Goal: Contribute content: Contribute content

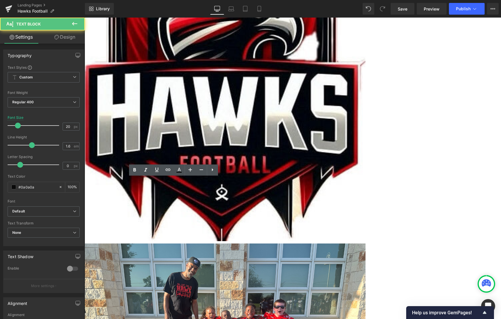
scroll to position [1521, 412]
drag, startPoint x: 184, startPoint y: 182, endPoint x: 167, endPoint y: 183, distance: 17.3
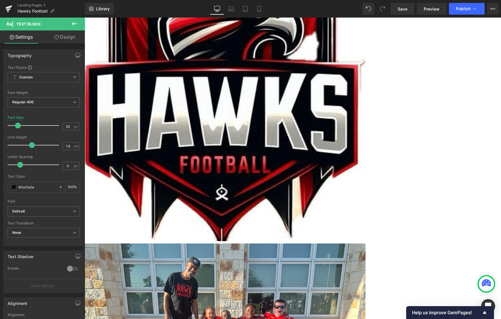
click at [85, 18] on span "Countdown Timer" at bounding box center [85, 18] width 0 height 0
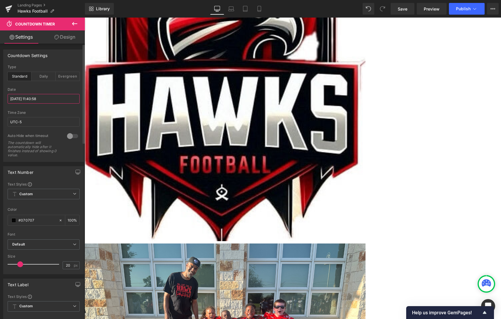
click at [26, 98] on input "[DATE] 11:40:58" at bounding box center [44, 99] width 72 height 10
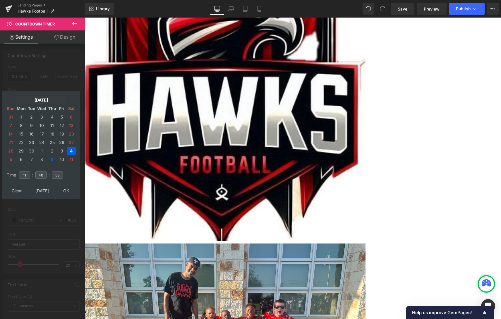
click at [34, 99] on td "[DATE]" at bounding box center [41, 100] width 50 height 8
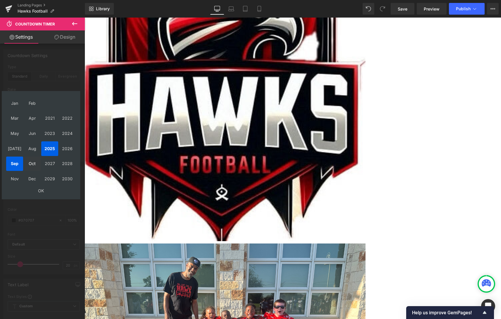
click at [33, 163] on td "Oct" at bounding box center [32, 164] width 17 height 15
click at [40, 188] on td "OK" at bounding box center [41, 191] width 70 height 8
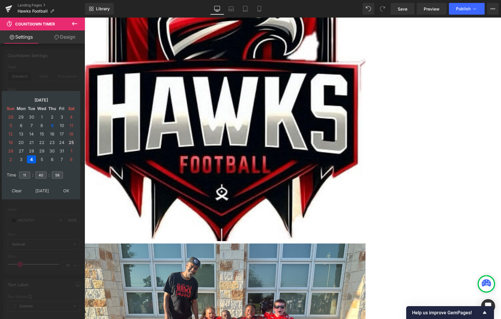
click at [70, 142] on td "25" at bounding box center [71, 143] width 9 height 8
type input "[DATE] 11:40:58"
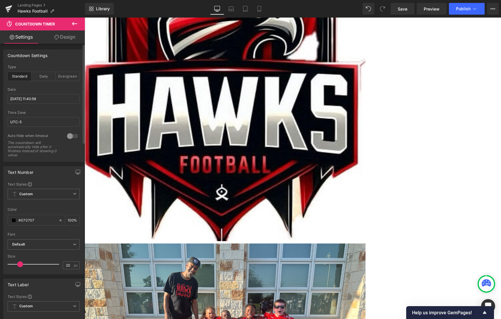
drag, startPoint x: 266, startPoint y: 130, endPoint x: 305, endPoint y: 132, distance: 39.6
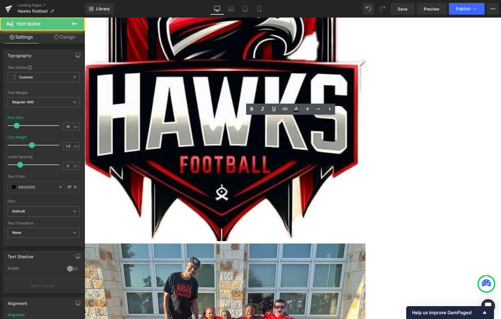
drag, startPoint x: 327, startPoint y: 138, endPoint x: 210, endPoint y: 119, distance: 118.0
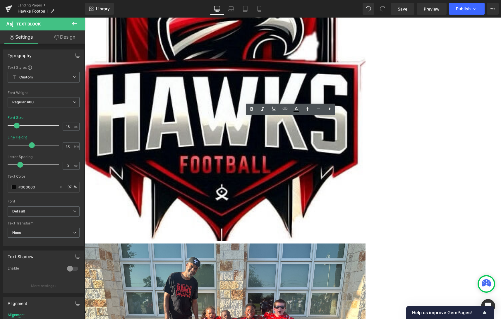
drag, startPoint x: 332, startPoint y: 141, endPoint x: 217, endPoint y: 121, distance: 117.1
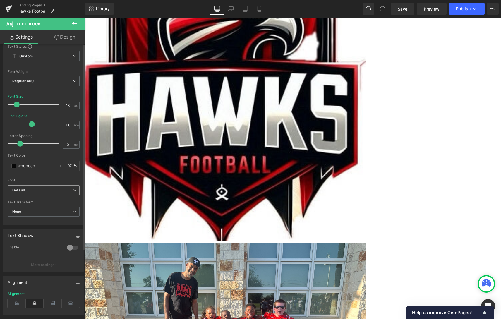
scroll to position [0, 0]
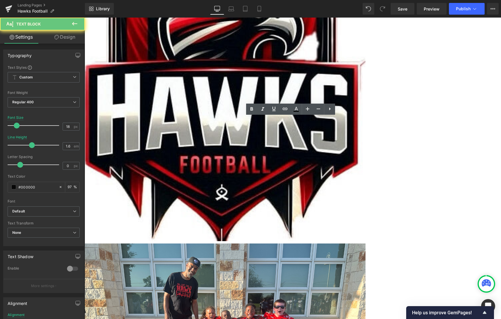
drag, startPoint x: 349, startPoint y: 138, endPoint x: 214, endPoint y: 121, distance: 135.5
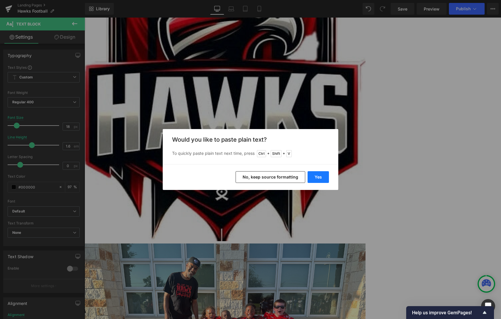
click at [319, 176] on button "Yes" at bounding box center [318, 177] width 21 height 12
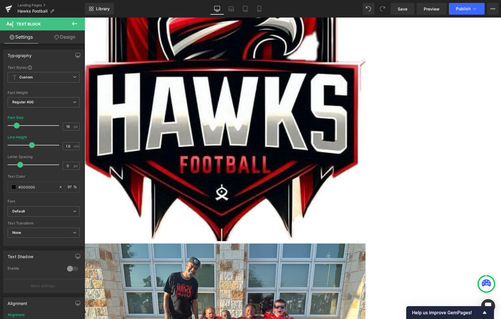
scroll to position [1513, 412]
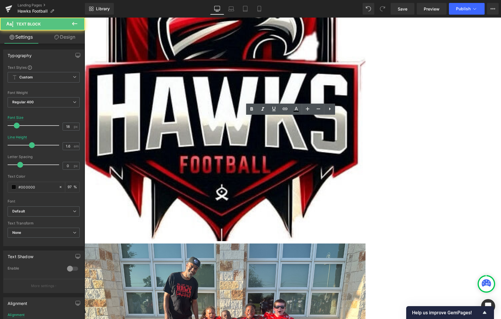
scroll to position [1521, 412]
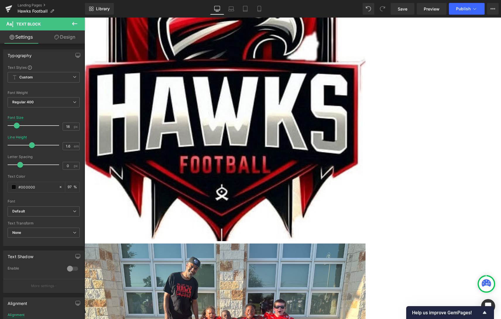
drag, startPoint x: 327, startPoint y: 155, endPoint x: 305, endPoint y: 155, distance: 21.1
drag, startPoint x: 303, startPoint y: 154, endPoint x: 283, endPoint y: 155, distance: 20.5
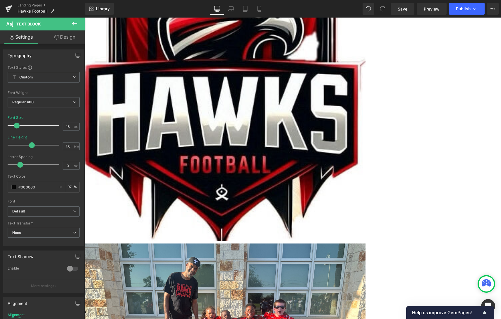
scroll to position [88, 0]
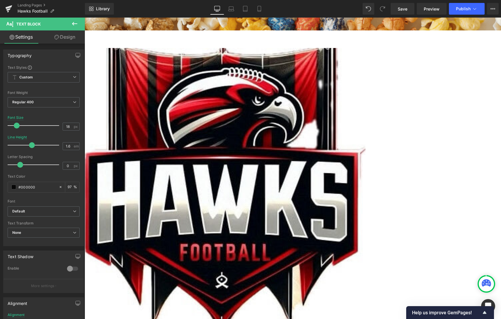
click at [85, 18] on link at bounding box center [85, 18] width 0 height 0
click at [85, 18] on icon at bounding box center [85, 18] width 0 height 0
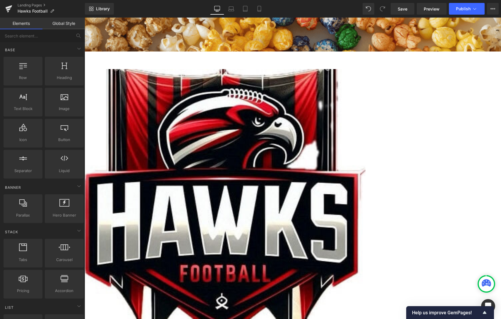
scroll to position [59, 0]
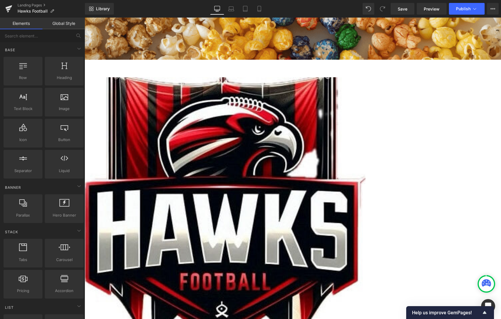
click at [201, 125] on img at bounding box center [225, 217] width 281 height 281
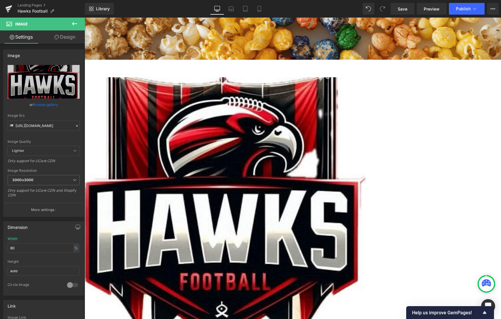
click at [85, 18] on span "Image" at bounding box center [85, 18] width 0 height 0
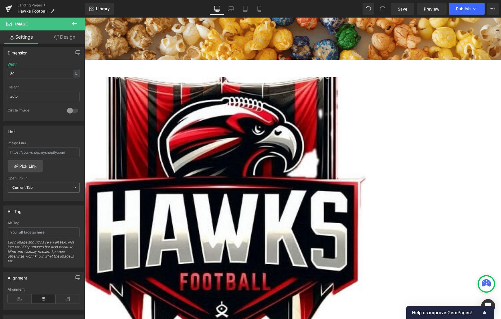
scroll to position [176, 0]
click at [434, 14] on link "Preview" at bounding box center [432, 9] width 30 height 12
click at [396, 10] on link "Save" at bounding box center [403, 9] width 24 height 12
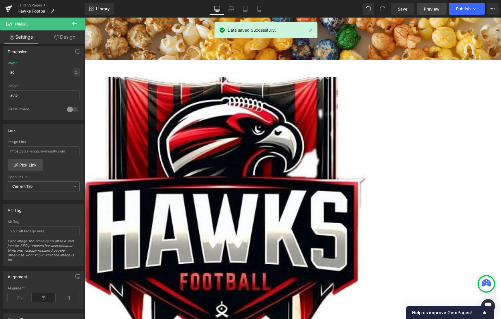
click at [435, 10] on span "Preview" at bounding box center [432, 9] width 16 height 6
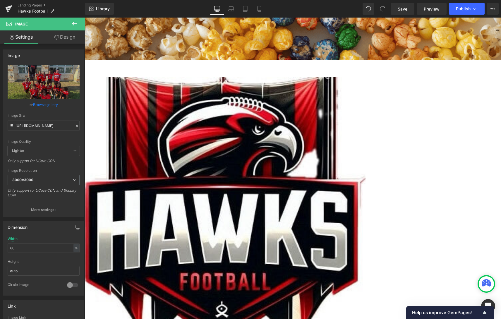
drag, startPoint x: 296, startPoint y: 164, endPoint x: 285, endPoint y: 166, distance: 10.7
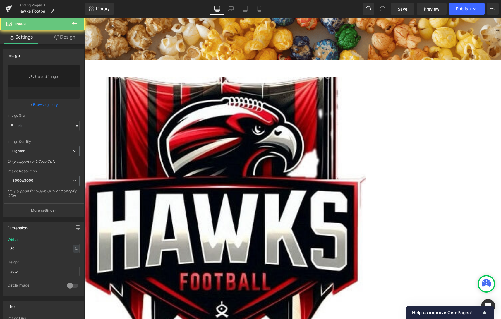
type input "[URL][DOMAIN_NAME]"
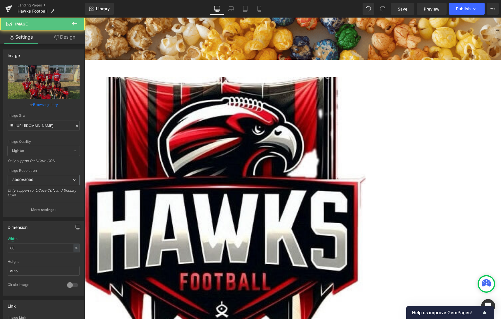
drag, startPoint x: 445, startPoint y: 112, endPoint x: 457, endPoint y: 117, distance: 12.3
drag, startPoint x: 365, startPoint y: 165, endPoint x: 362, endPoint y: 200, distance: 35.3
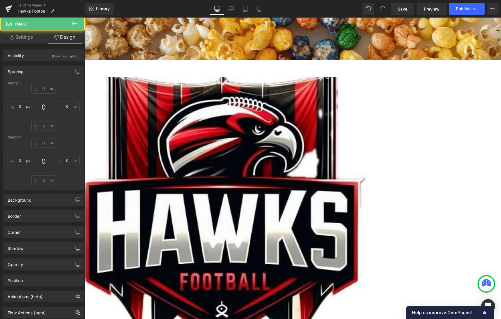
scroll to position [1506, 412]
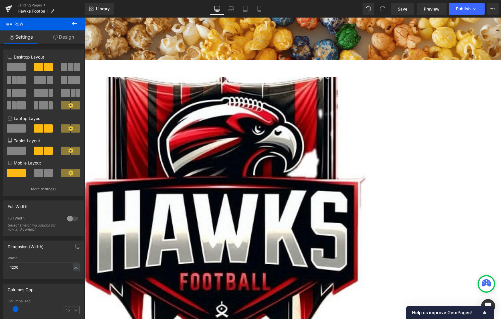
drag, startPoint x: 361, startPoint y: 200, endPoint x: 361, endPoint y: 192, distance: 8.5
click at [212, 126] on img at bounding box center [225, 217] width 281 height 281
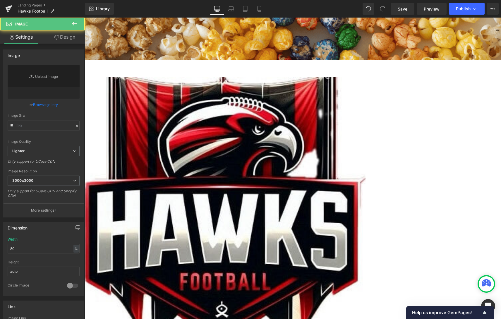
type input "[URL][DOMAIN_NAME]"
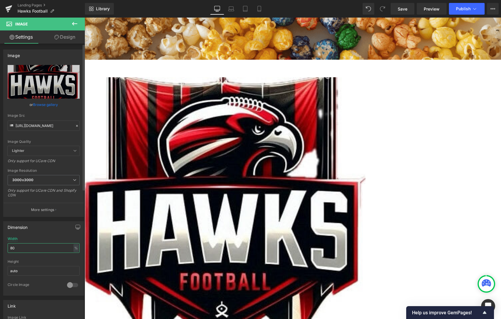
click at [47, 250] on input "80" at bounding box center [44, 248] width 72 height 10
type input "75"
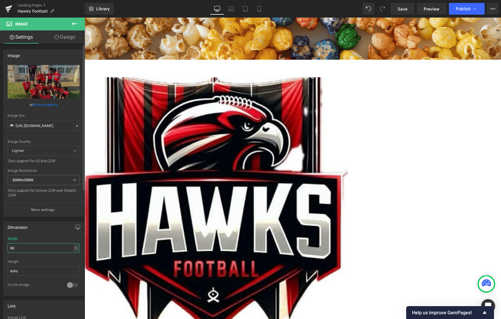
click at [47, 247] on input "80" at bounding box center [44, 248] width 72 height 10
type input "8590"
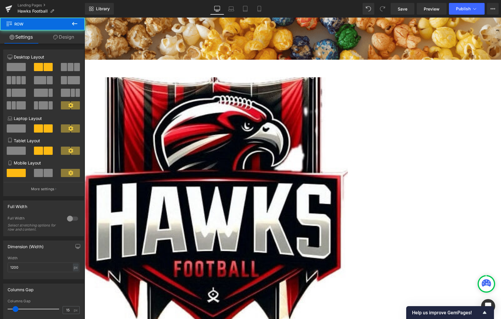
drag, startPoint x: 313, startPoint y: 224, endPoint x: 310, endPoint y: 201, distance: 22.7
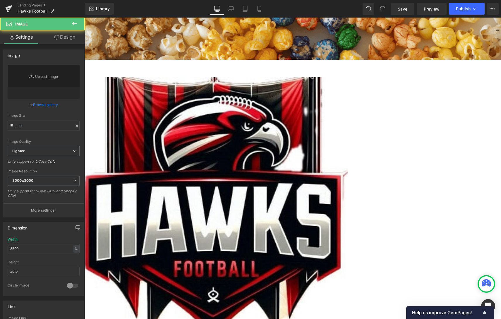
type input "[URL][DOMAIN_NAME]"
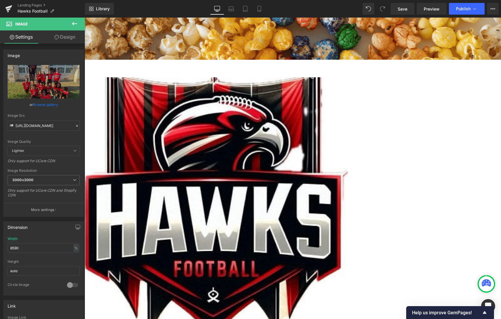
scroll to position [1496, 412]
drag, startPoint x: 300, startPoint y: 216, endPoint x: 300, endPoint y: 179, distance: 37.2
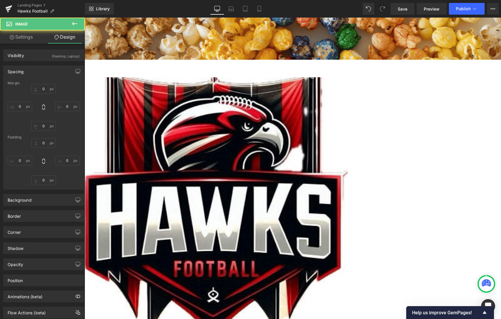
type input "0"
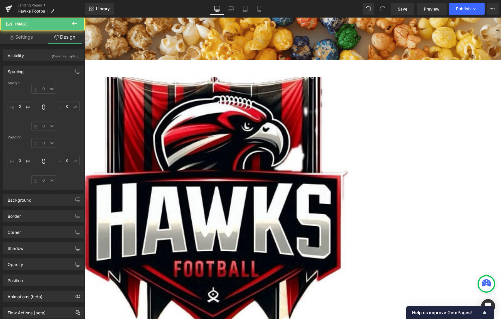
type input "0"
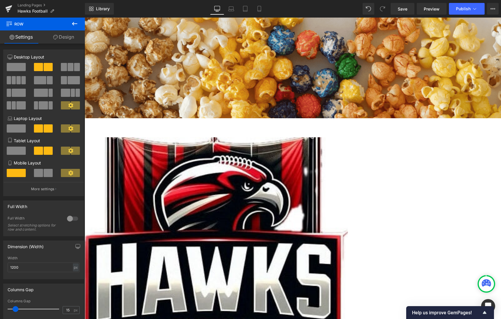
scroll to position [1487, 412]
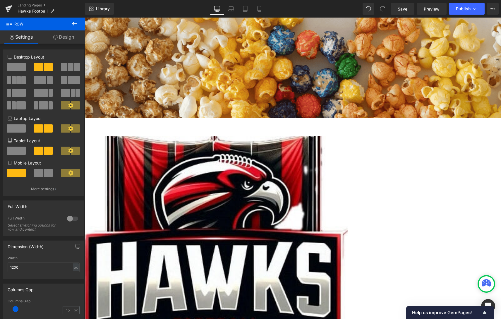
drag, startPoint x: 309, startPoint y: 115, endPoint x: 309, endPoint y: 101, distance: 14.1
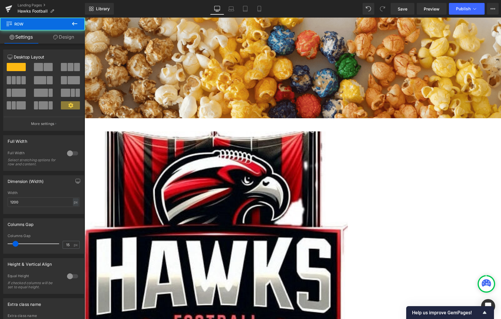
scroll to position [1485, 412]
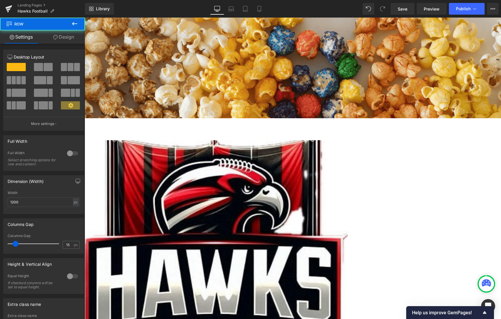
drag, startPoint x: 197, startPoint y: 100, endPoint x: 198, endPoint y: 90, distance: 10.0
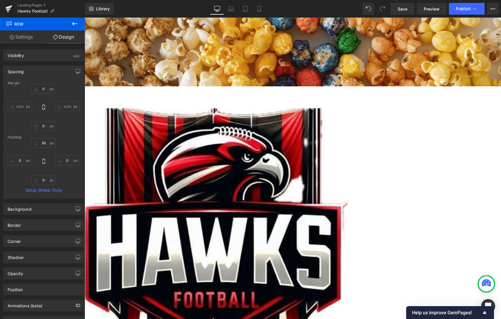
scroll to position [29, 0]
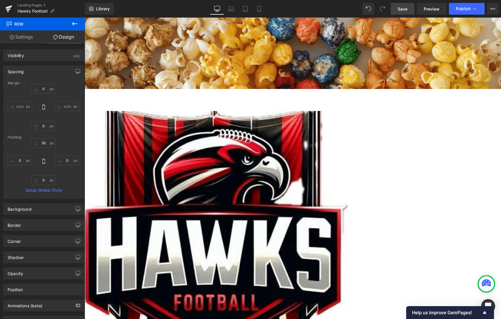
click at [400, 11] on span "Save" at bounding box center [403, 9] width 10 height 6
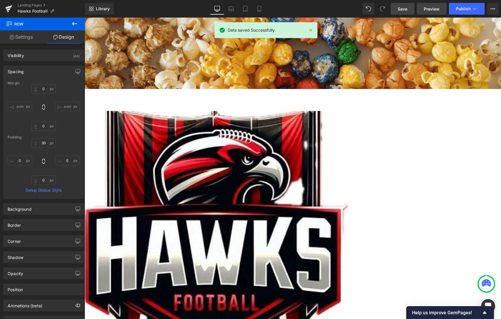
click at [428, 8] on span "Preview" at bounding box center [432, 9] width 16 height 6
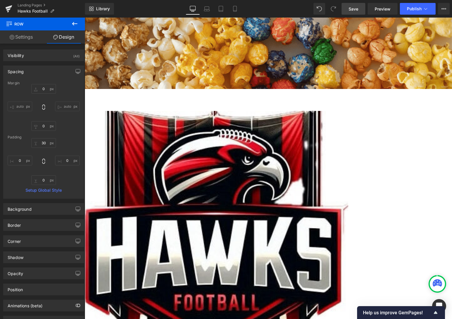
scroll to position [1435, 363]
click at [206, 7] on icon at bounding box center [207, 9] width 6 height 6
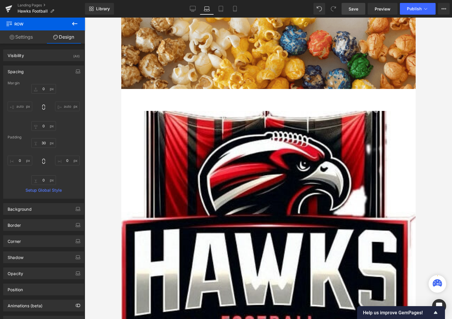
type input "0"
type input "30"
type input "0"
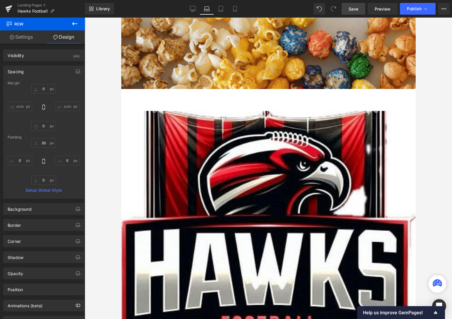
type input "0"
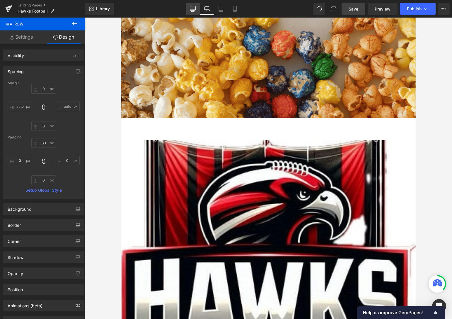
scroll to position [2380, 290]
click at [192, 9] on icon at bounding box center [193, 9] width 6 height 6
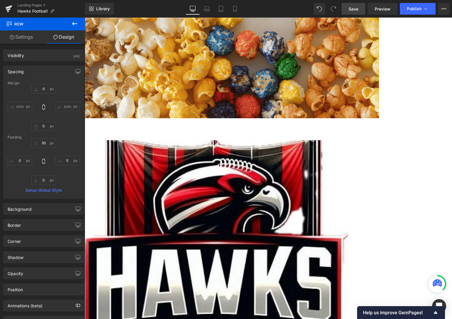
type input "0"
type input "30"
type input "0"
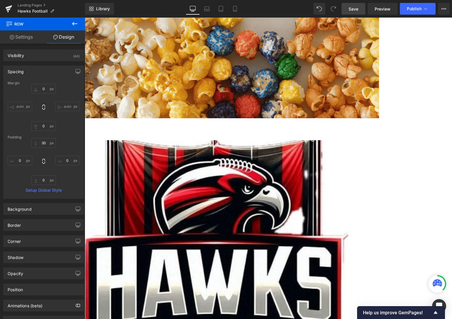
type input "0"
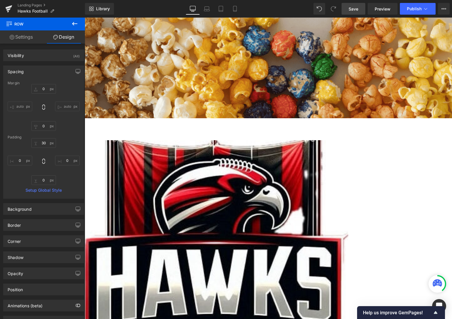
scroll to position [1435, 363]
click at [203, 9] on link "Laptop" at bounding box center [207, 9] width 14 height 12
type input "0"
type input "30"
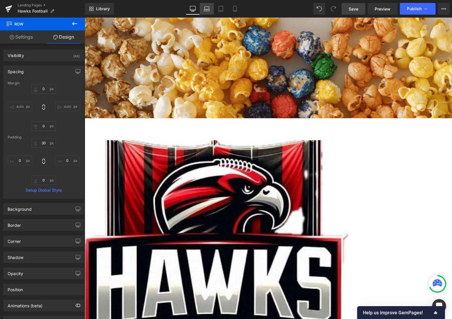
type input "0"
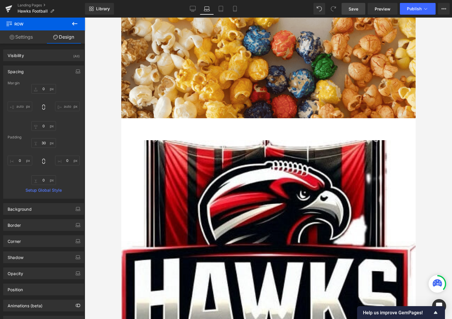
scroll to position [2380, 290]
click at [216, 10] on link "Tablet" at bounding box center [221, 9] width 14 height 12
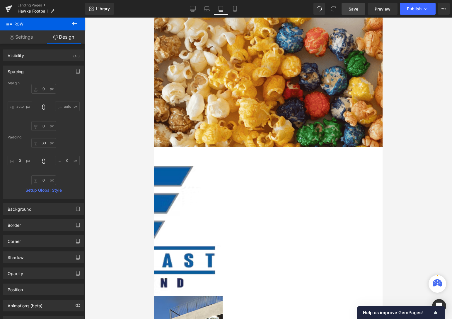
type input "0"
type input "30"
type input "0"
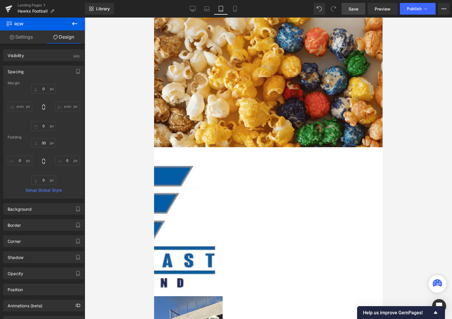
type input "0"
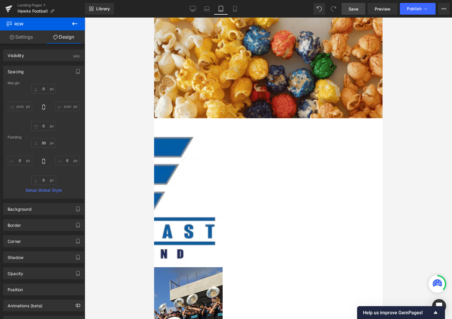
click at [154, 18] on span "Image" at bounding box center [154, 18] width 0 height 0
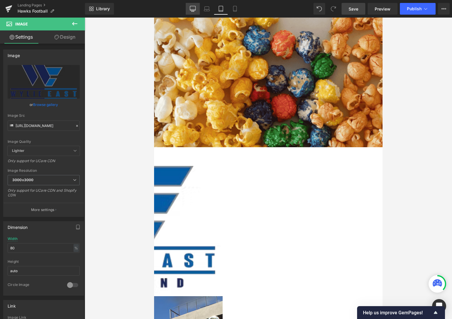
click at [194, 9] on icon at bounding box center [193, 9] width 6 height 6
type input "100"
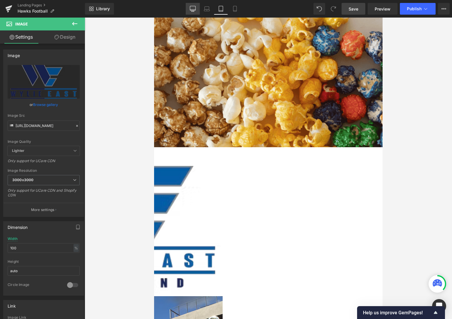
scroll to position [3, 3]
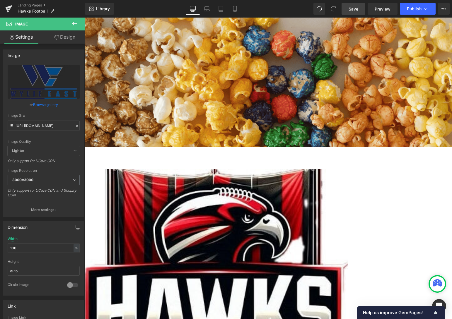
click at [85, 18] on span "Image" at bounding box center [85, 18] width 0 height 0
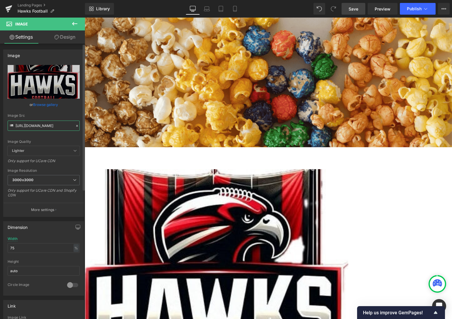
click at [39, 125] on input "[URL][DOMAIN_NAME]" at bounding box center [44, 126] width 72 height 10
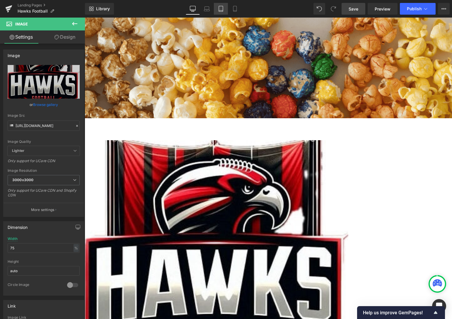
click at [222, 11] on icon at bounding box center [221, 11] width 4 height 0
type input "25"
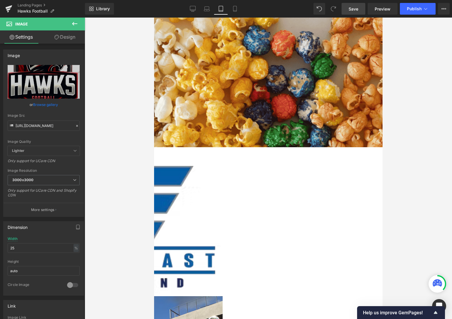
click at [154, 18] on span "Image" at bounding box center [154, 18] width 0 height 0
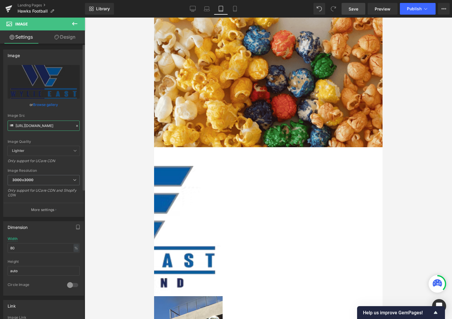
click at [37, 122] on input "[URL][DOMAIN_NAME]" at bounding box center [44, 126] width 72 height 10
paste input "[DOMAIN_NAME][URL]"
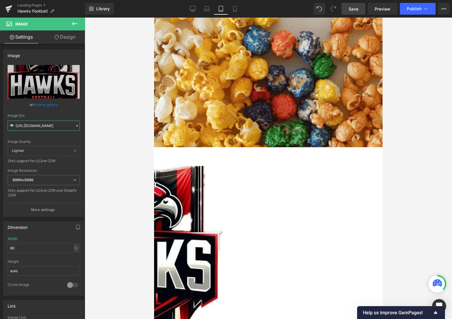
type input "[URL][DOMAIN_NAME]"
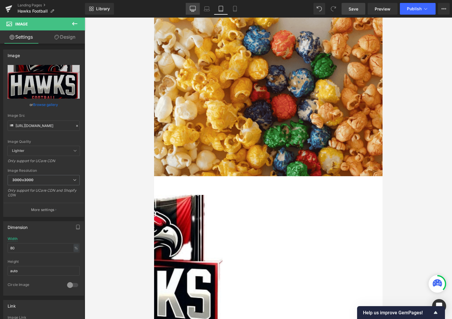
click at [187, 8] on link "Desktop" at bounding box center [193, 9] width 14 height 12
type input "100"
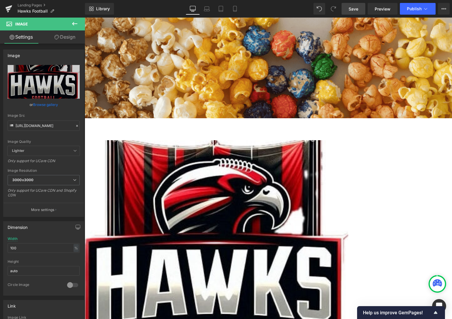
click at [75, 23] on icon at bounding box center [74, 23] width 7 height 7
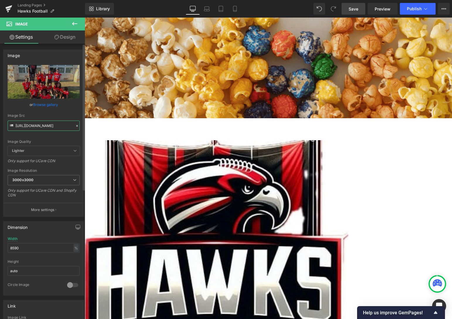
click at [20, 125] on input "[URL][DOMAIN_NAME]" at bounding box center [44, 126] width 72 height 10
click at [229, 8] on link "Mobile" at bounding box center [235, 9] width 14 height 12
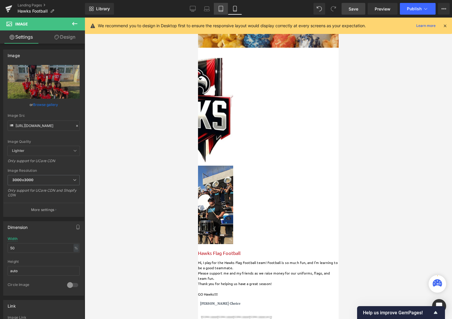
click at [223, 8] on icon at bounding box center [221, 9] width 4 height 6
type input "100"
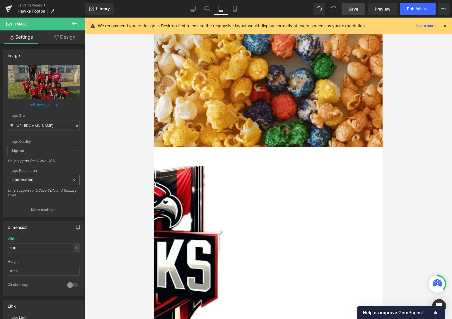
click at [154, 18] on span "Image" at bounding box center [154, 18] width 0 height 0
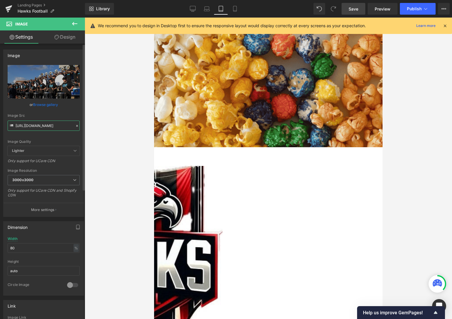
click at [42, 126] on input "[URL][DOMAIN_NAME]" at bounding box center [44, 126] width 72 height 10
paste input "6929_1_3000x3000.jpg?v=1760036855"
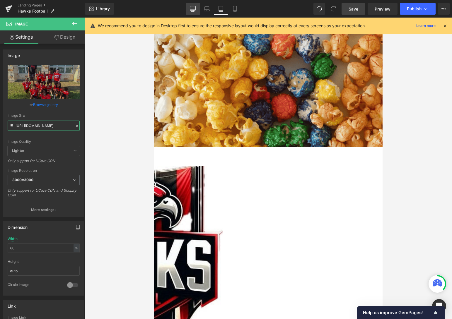
type input "[URL][DOMAIN_NAME]"
drag, startPoint x: 189, startPoint y: 11, endPoint x: 185, endPoint y: 12, distance: 4.5
click at [189, 11] on link "Desktop" at bounding box center [193, 9] width 14 height 12
type input "100"
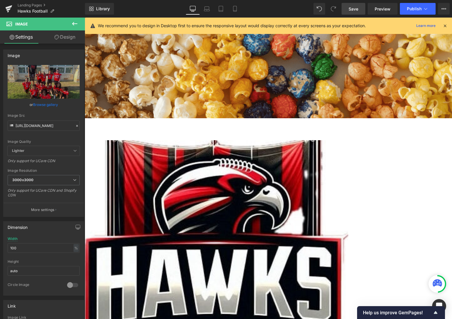
click at [74, 23] on icon at bounding box center [74, 23] width 7 height 7
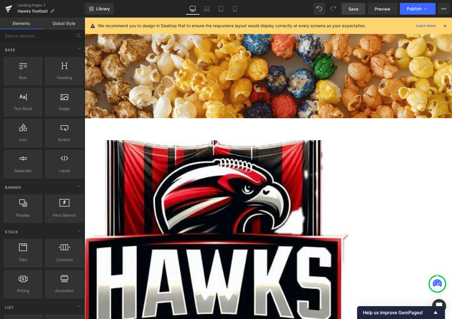
click at [85, 18] on span "Image" at bounding box center [85, 18] width 0 height 0
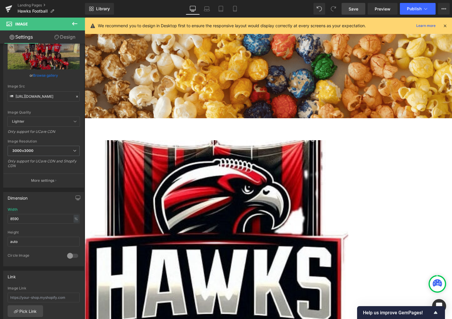
click at [85, 18] on span "Image" at bounding box center [85, 18] width 0 height 0
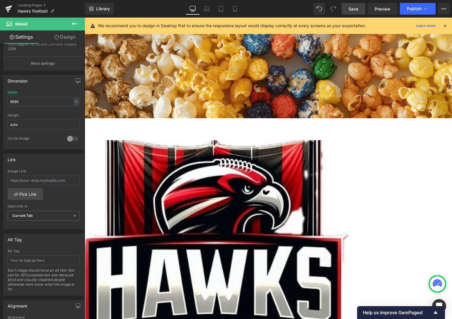
click at [85, 18] on span "Image" at bounding box center [85, 18] width 0 height 0
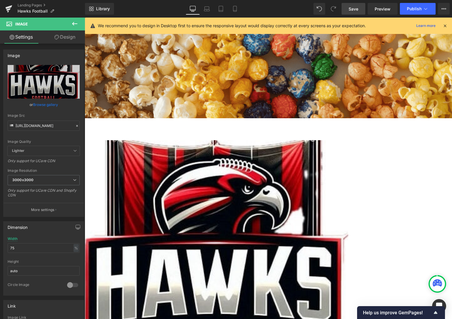
click at [85, 18] on span "Image" at bounding box center [85, 18] width 0 height 0
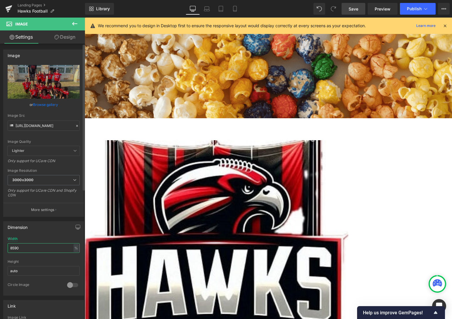
drag, startPoint x: 38, startPoint y: 247, endPoint x: 2, endPoint y: 247, distance: 35.7
click at [2, 247] on div "Dimension 8590% Width 8590 % % px auto Height auto 0 Circle Image" at bounding box center [44, 256] width 88 height 79
type input "90"
drag, startPoint x: 20, startPoint y: 248, endPoint x: 6, endPoint y: 250, distance: 14.0
click at [6, 250] on div "90% Width 90 % % px auto Height auto 0 Circle Image" at bounding box center [44, 266] width 80 height 59
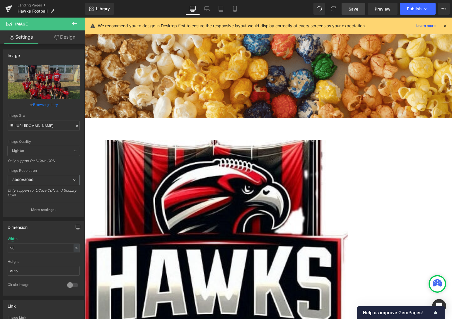
click at [85, 18] on span "Image" at bounding box center [85, 18] width 0 height 0
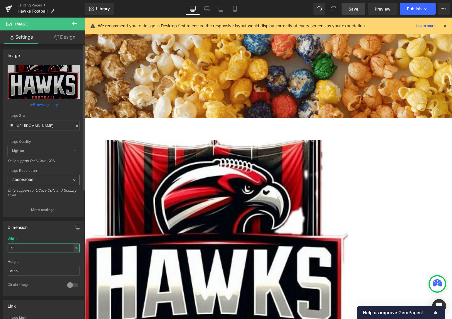
click at [40, 249] on input "75" at bounding box center [44, 248] width 72 height 10
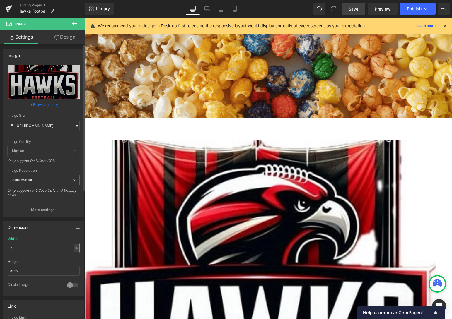
type input "7"
type input "70"
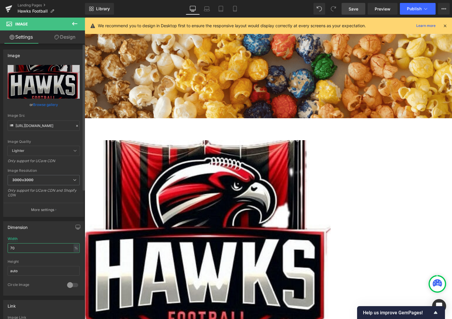
scroll to position [1427, 363]
click at [85, 18] on span "Image" at bounding box center [85, 18] width 0 height 0
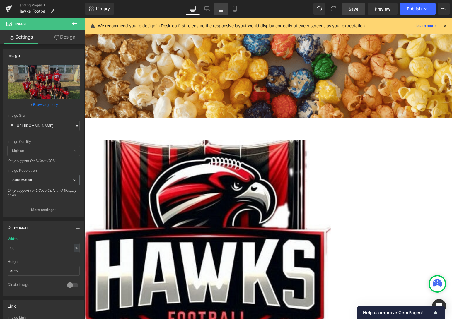
click at [225, 8] on link "Tablet" at bounding box center [221, 9] width 14 height 12
type input "100"
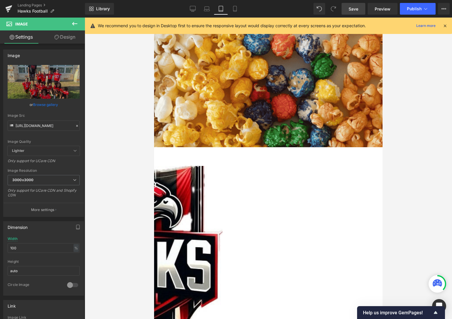
scroll to position [2307, 224]
click at [154, 18] on span "Image" at bounding box center [154, 18] width 0 height 0
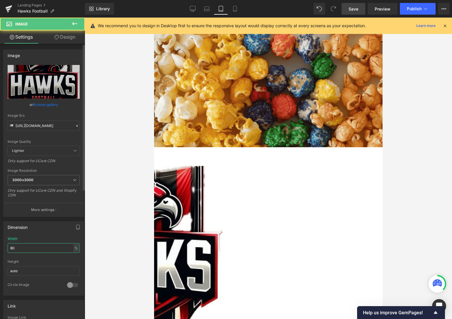
click at [47, 247] on input "80" at bounding box center [44, 248] width 72 height 10
type input "70"
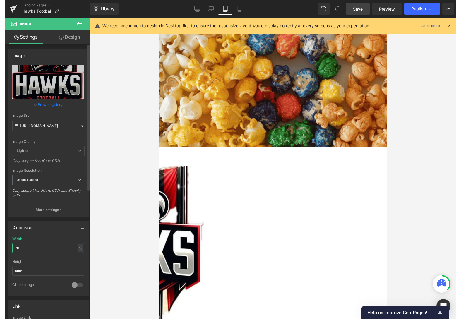
scroll to position [2295, 224]
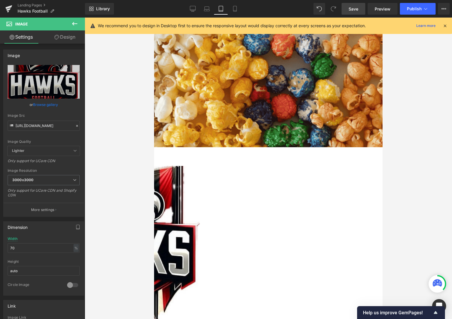
click at [154, 18] on span "Image" at bounding box center [154, 18] width 0 height 0
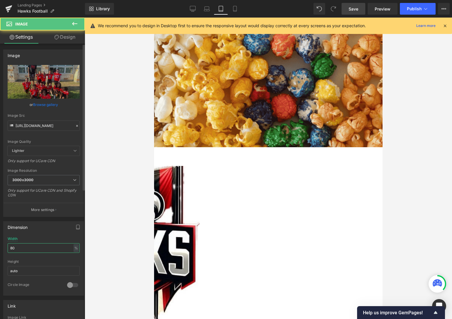
click at [39, 250] on input "80" at bounding box center [44, 248] width 72 height 10
type input "90"
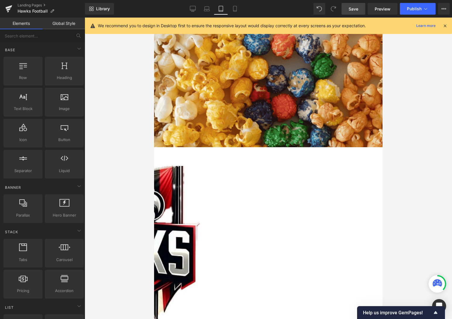
click at [400, 115] on div at bounding box center [268, 169] width 367 height 302
click at [357, 8] on span "Save" at bounding box center [354, 9] width 10 height 6
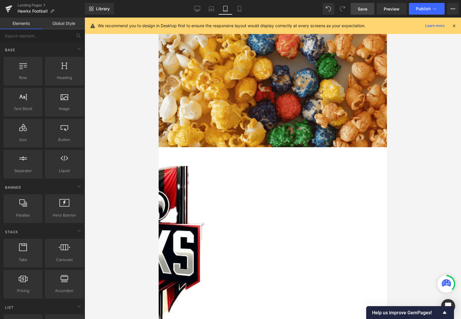
drag, startPoint x: 240, startPoint y: 6, endPoint x: 286, endPoint y: 13, distance: 45.6
click at [240, 6] on icon at bounding box center [239, 9] width 3 height 6
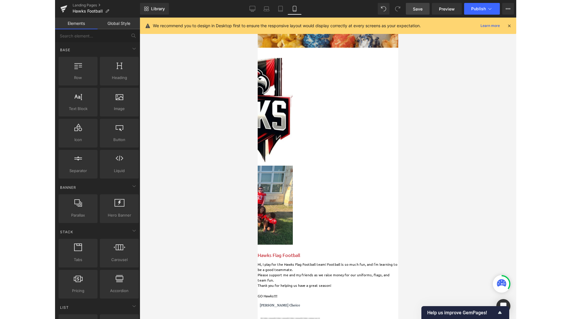
scroll to position [1817, 136]
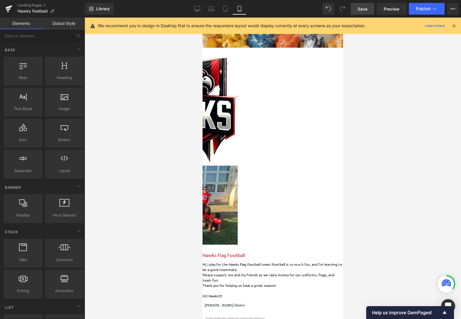
drag, startPoint x: 461, startPoint y: 36, endPoint x: 429, endPoint y: 43, distance: 32.4
click at [438, 54] on div at bounding box center [273, 169] width 377 height 302
click at [389, 10] on span "Preview" at bounding box center [392, 9] width 16 height 6
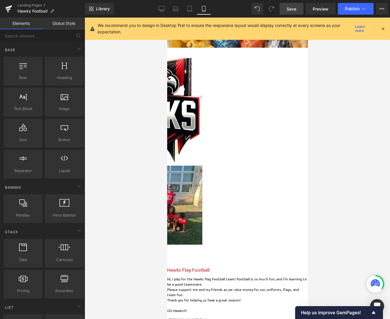
click at [167, 18] on span "Image" at bounding box center [167, 18] width 0 height 0
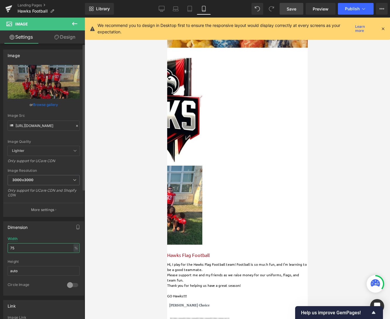
click at [28, 250] on input "75" at bounding box center [44, 248] width 72 height 10
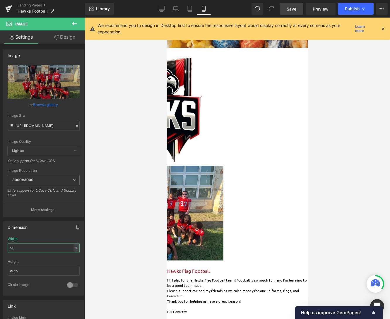
type input "90"
click at [289, 11] on span "Save" at bounding box center [292, 9] width 10 height 6
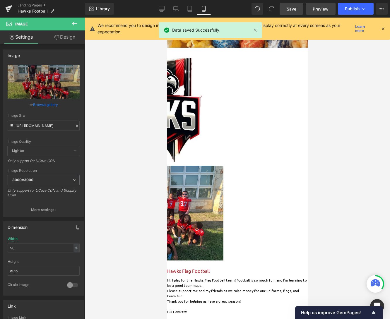
click at [319, 8] on span "Preview" at bounding box center [321, 9] width 16 height 6
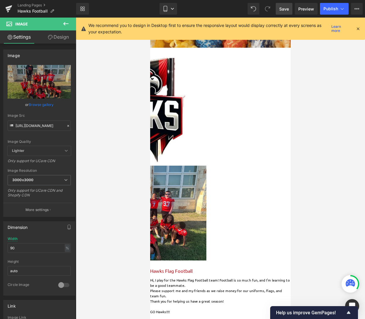
click at [66, 21] on icon at bounding box center [65, 23] width 7 height 7
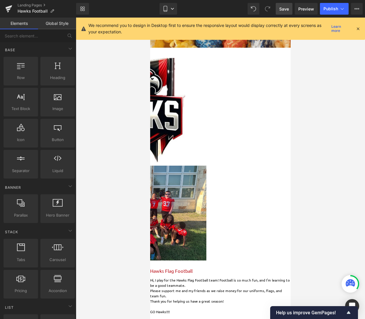
click at [113, 91] on div at bounding box center [220, 169] width 289 height 302
click at [356, 28] on icon at bounding box center [358, 28] width 5 height 5
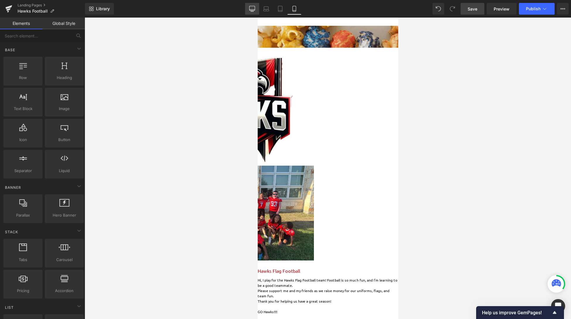
click at [256, 9] on link "Desktop" at bounding box center [252, 9] width 14 height 12
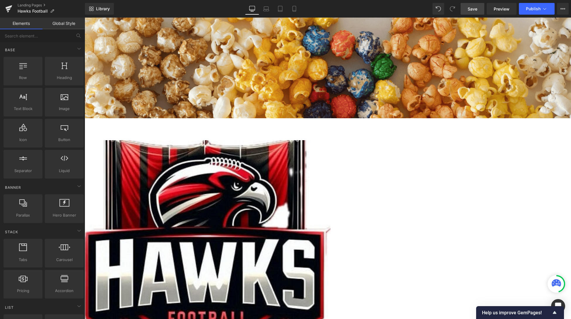
scroll to position [3, 3]
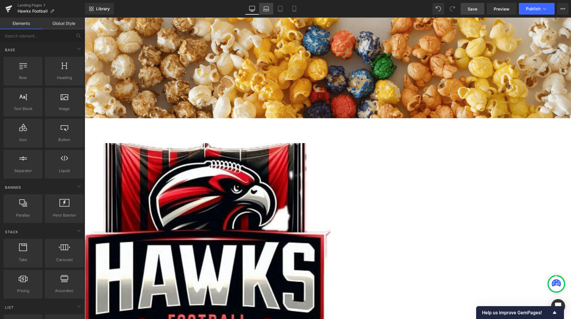
click at [263, 11] on link "Laptop" at bounding box center [266, 9] width 14 height 12
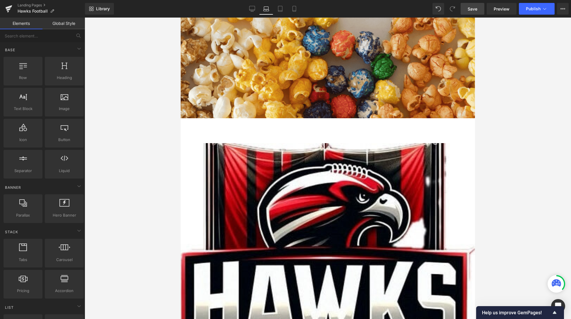
scroll to position [2380, 290]
click at [253, 8] on icon at bounding box center [252, 9] width 6 height 6
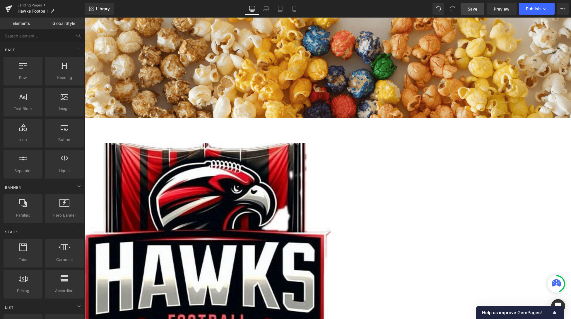
scroll to position [1546, 482]
click at [85, 18] on span "Image" at bounding box center [85, 18] width 0 height 0
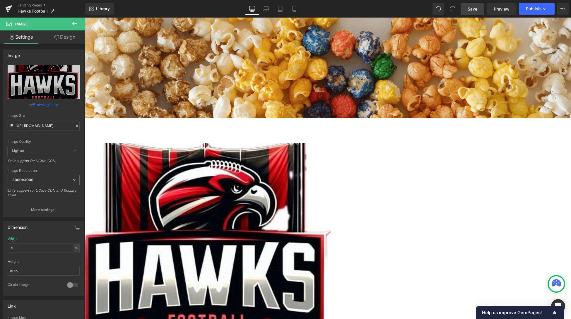
click at [85, 18] on span "Image" at bounding box center [85, 18] width 0 height 0
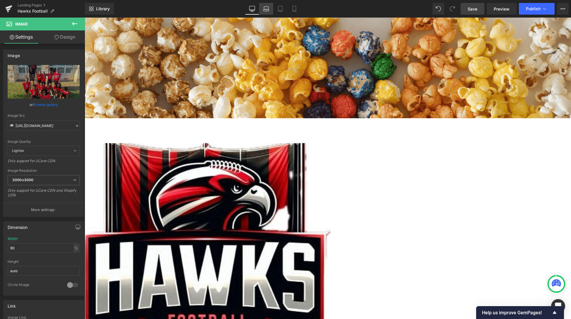
click at [267, 6] on icon at bounding box center [266, 9] width 6 height 6
type input "100"
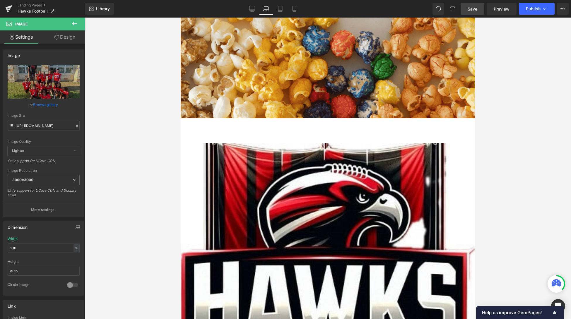
scroll to position [2380, 290]
click at [181, 18] on span "Image" at bounding box center [181, 18] width 0 height 0
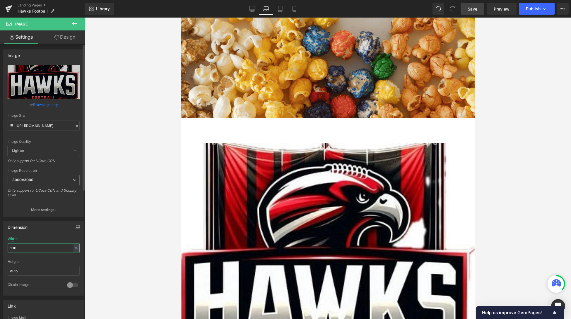
drag, startPoint x: 41, startPoint y: 247, endPoint x: 3, endPoint y: 246, distance: 38.1
click at [3, 246] on div "Dimension 100% Width 100 % % px auto Height auto 0 Circle Image" at bounding box center [44, 256] width 88 height 79
type input "70"
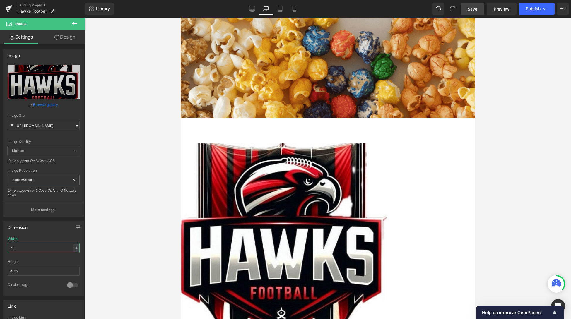
scroll to position [2345, 290]
click at [181, 18] on span "Image" at bounding box center [181, 18] width 0 height 0
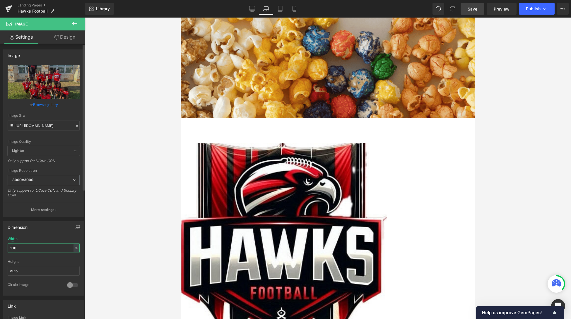
click at [21, 247] on input "100" at bounding box center [44, 248] width 72 height 10
type input "90"
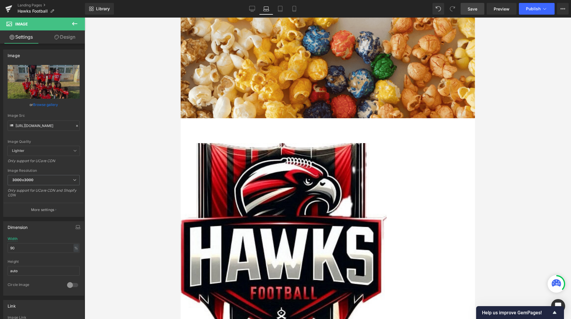
click at [181, 18] on span "Text Block" at bounding box center [181, 18] width 0 height 0
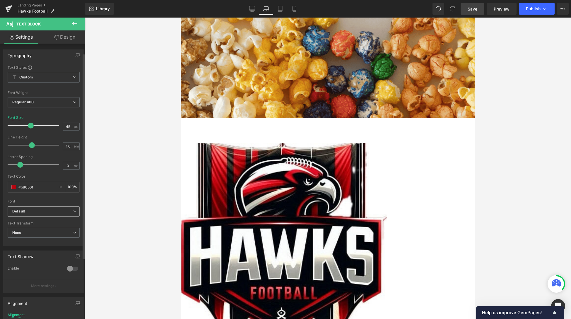
scroll to position [88, 0]
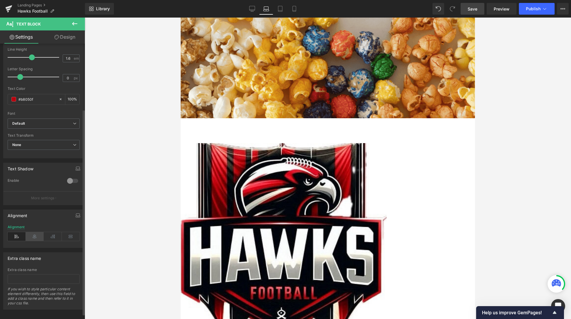
click at [32, 237] on icon at bounding box center [35, 236] width 18 height 9
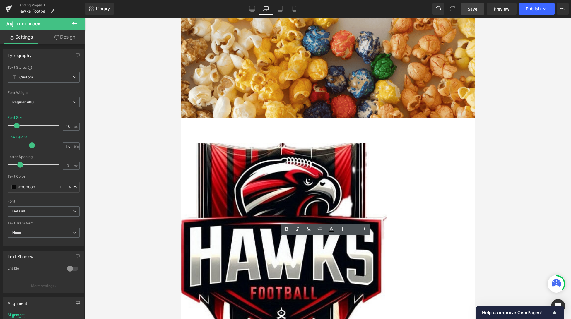
click at [129, 195] on div at bounding box center [328, 169] width 486 height 302
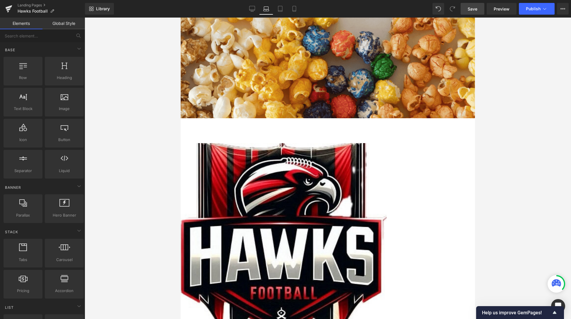
click at [181, 18] on span "Text Block" at bounding box center [181, 18] width 0 height 0
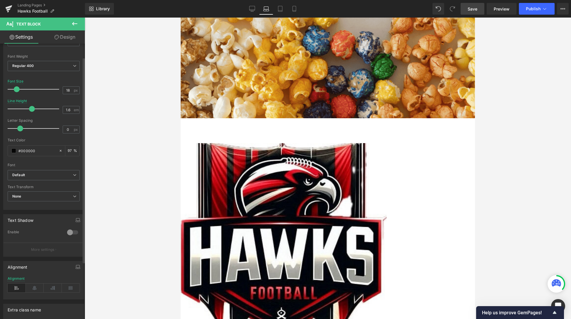
scroll to position [59, 0]
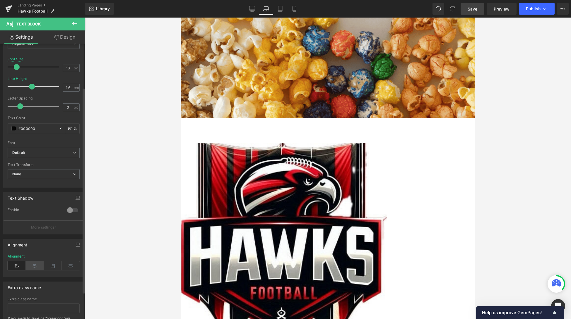
click at [34, 270] on icon at bounding box center [35, 266] width 18 height 9
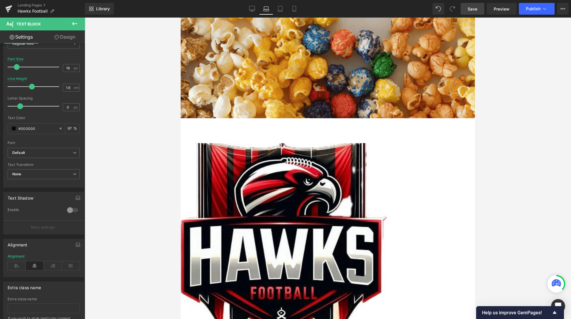
scroll to position [88, 0]
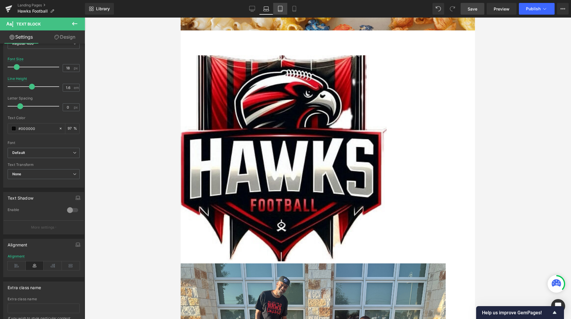
click at [283, 8] on link "Tablet" at bounding box center [280, 9] width 14 height 12
type input "97"
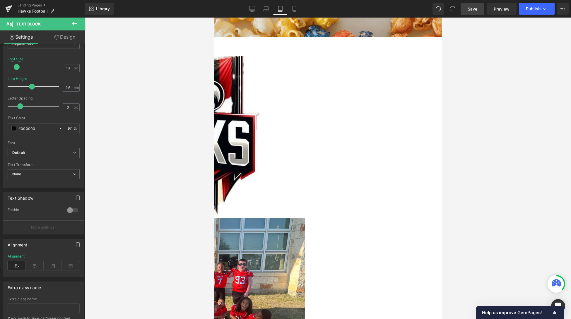
scroll to position [2295, 224]
click at [213, 18] on span "Text Block" at bounding box center [213, 18] width 0 height 0
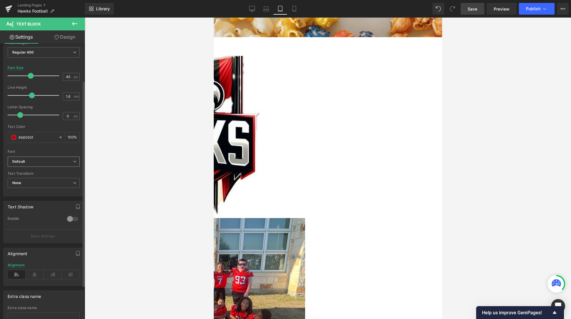
scroll to position [95, 0]
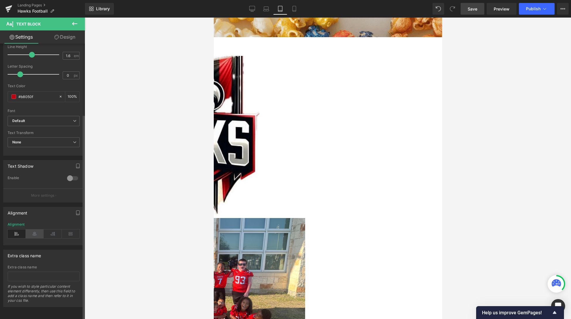
click at [28, 230] on icon at bounding box center [35, 234] width 18 height 9
click at [213, 18] on span "Text Block" at bounding box center [213, 18] width 0 height 0
click at [33, 230] on icon at bounding box center [35, 234] width 18 height 9
click at [295, 9] on icon at bounding box center [294, 9] width 6 height 6
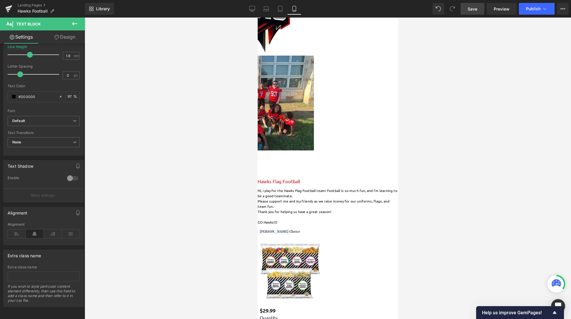
type input "12"
type input "1.5"
type input "97"
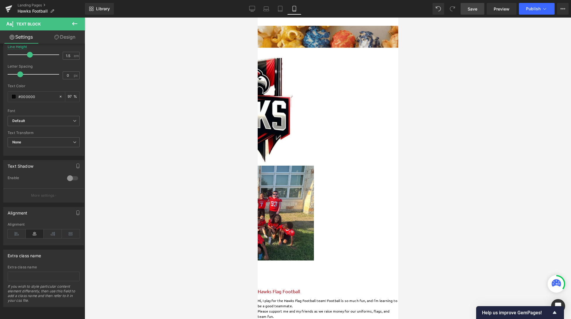
scroll to position [1817, 136]
click at [469, 11] on span "Save" at bounding box center [473, 9] width 10 height 6
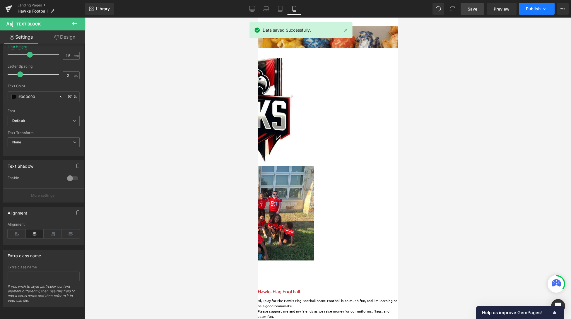
click at [501, 12] on button "Publish" at bounding box center [537, 9] width 36 height 12
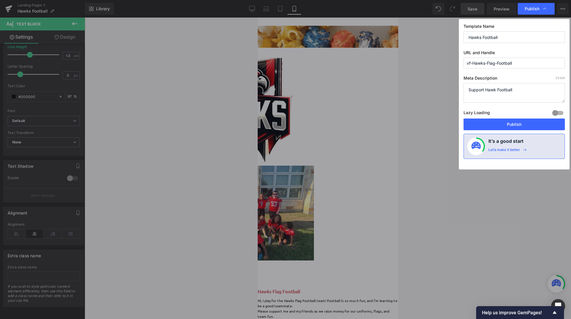
click at [501, 90] on textarea "Support Hawk Football" at bounding box center [514, 93] width 101 height 20
paste textarea "[URL][DOMAIN_NAME]"
type textarea "[URL][DOMAIN_NAME]"
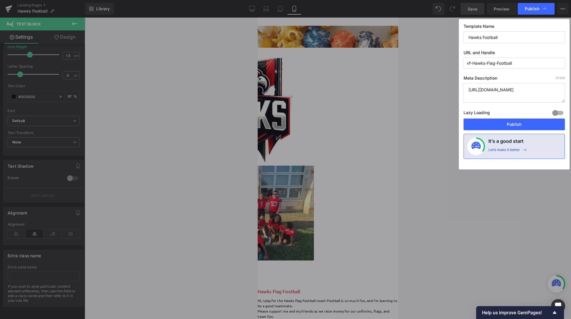
scroll to position [0, 0]
drag, startPoint x: 515, startPoint y: 100, endPoint x: 458, endPoint y: 83, distance: 60.2
click at [458, 83] on div "Publish Template Name Hawks Football URL and Handle vf-Hawks-Flag-Football Meta…" at bounding box center [285, 159] width 571 height 319
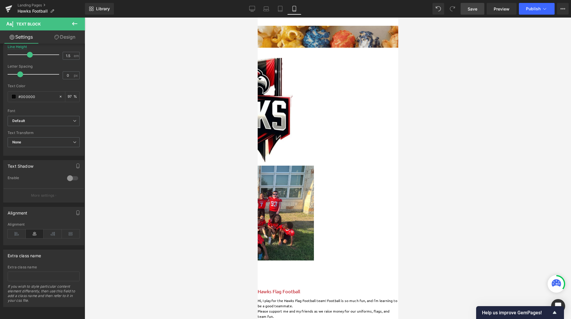
click at [179, 53] on div at bounding box center [328, 169] width 486 height 302
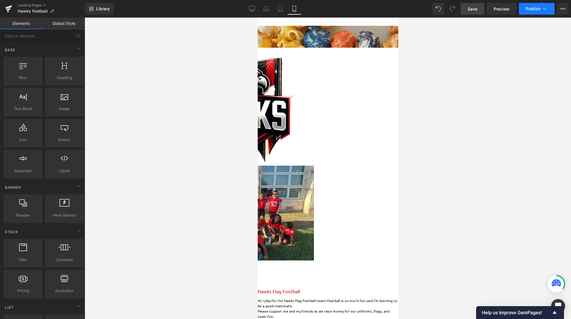
click at [501, 11] on span "Publish" at bounding box center [533, 8] width 15 height 5
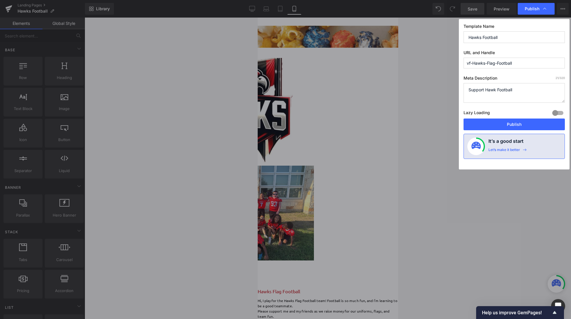
click at [501, 93] on textarea "Support Hawk Football" at bounding box center [514, 93] width 101 height 20
paste textarea "Hi, I play for the Hawks Flag Football team! Football is so much fun, and I’m l…"
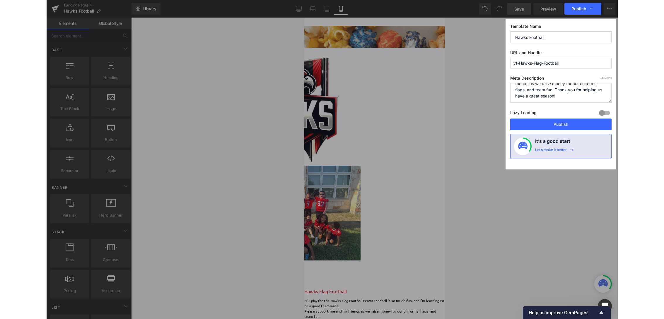
scroll to position [25, 0]
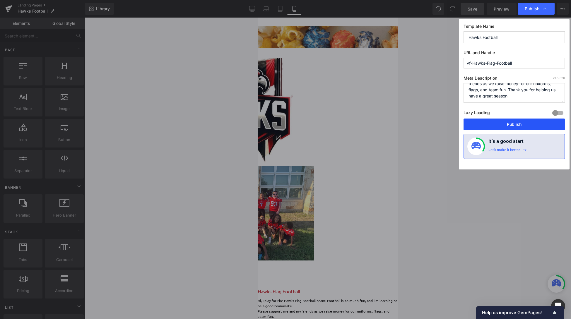
type textarea "Hi, I play for the Hawks Flag Football team! Football is so much fun, and I’m l…"
click at [501, 122] on button "Publish" at bounding box center [514, 125] width 101 height 12
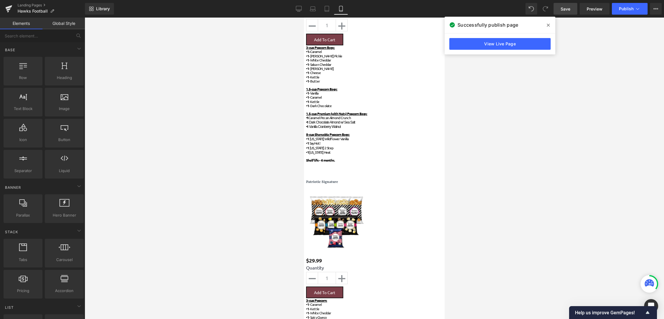
scroll to position [1406, 0]
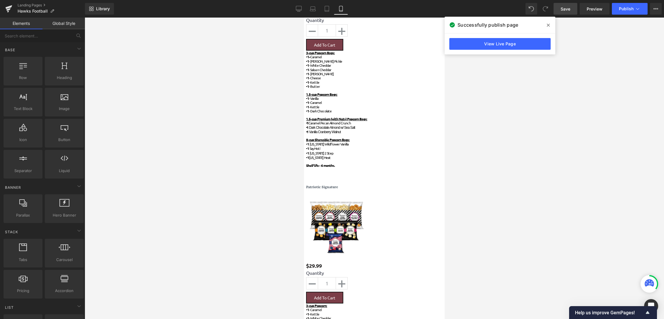
click at [304, 18] on link at bounding box center [304, 18] width 0 height 0
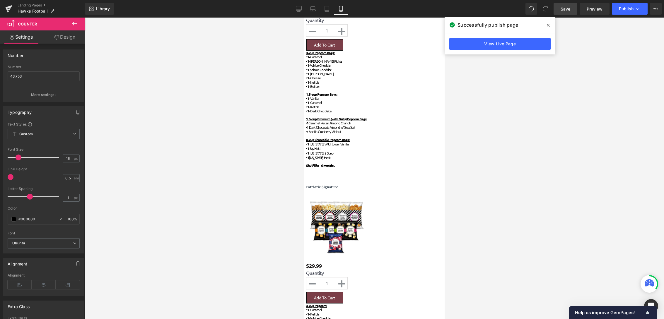
click at [77, 23] on icon at bounding box center [74, 23] width 7 height 7
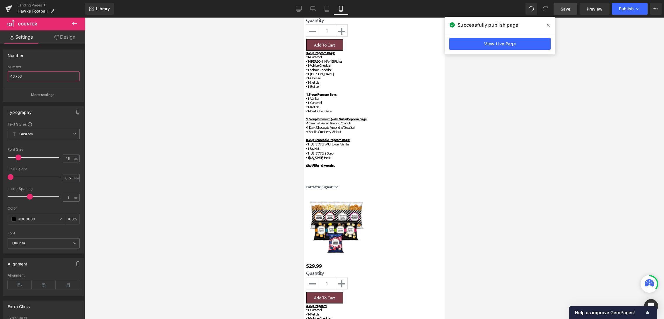
drag, startPoint x: 36, startPoint y: 78, endPoint x: -4, endPoint y: 81, distance: 40.8
click at [0, 81] on html "Text Block You are previewing how the will restyle your page. You can not edit …" at bounding box center [332, 159] width 664 height 319
click at [75, 22] on icon at bounding box center [74, 23] width 7 height 7
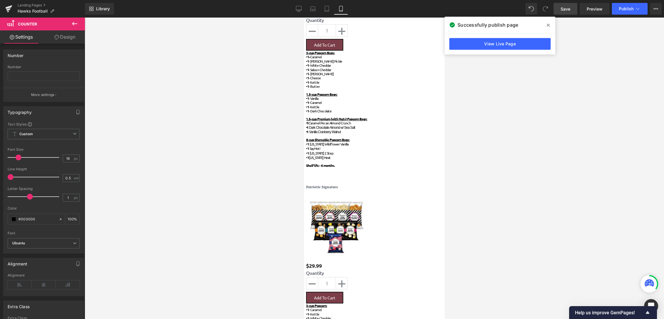
click at [304, 18] on link at bounding box center [304, 18] width 0 height 0
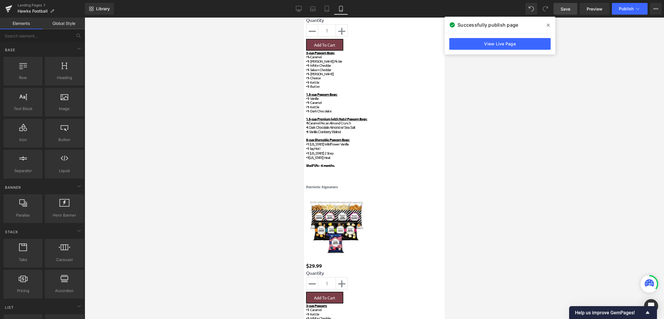
scroll to position [1806, 136]
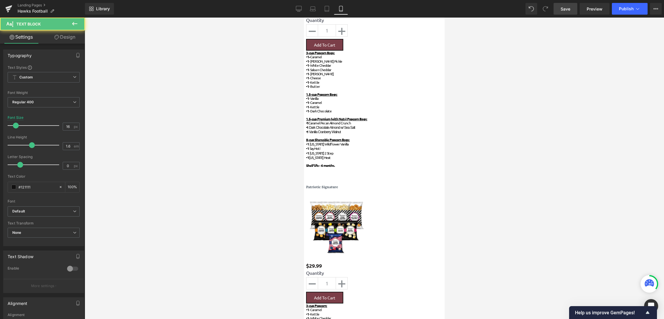
drag, startPoint x: 16, startPoint y: 124, endPoint x: 19, endPoint y: 124, distance: 3.2
click at [19, 124] on span at bounding box center [19, 126] width 6 height 6
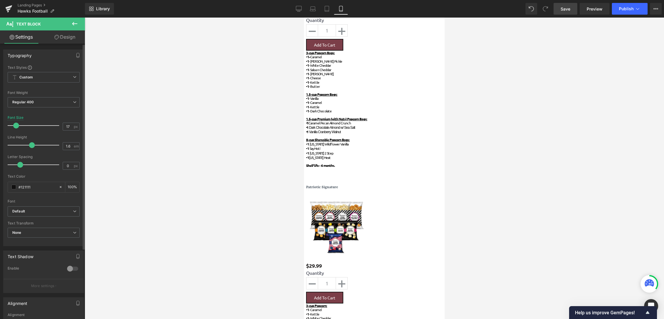
click at [18, 124] on span at bounding box center [16, 126] width 6 height 6
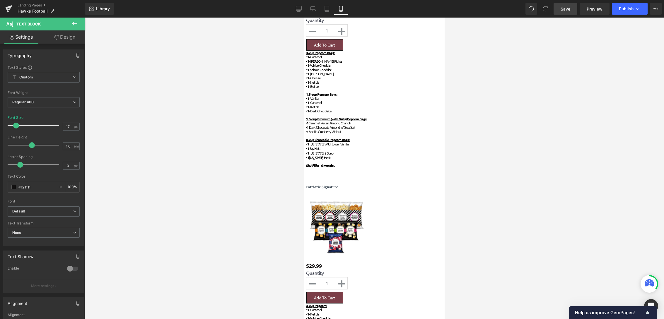
drag, startPoint x: 409, startPoint y: 123, endPoint x: 344, endPoint y: 123, distance: 65.0
type input "18"
click at [17, 125] on span at bounding box center [17, 126] width 6 height 6
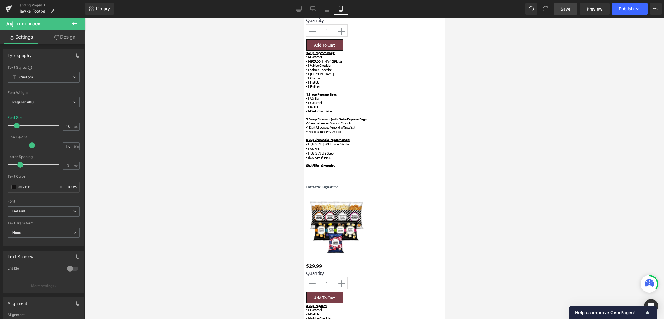
drag, startPoint x: 411, startPoint y: 123, endPoint x: 341, endPoint y: 125, distance: 70.0
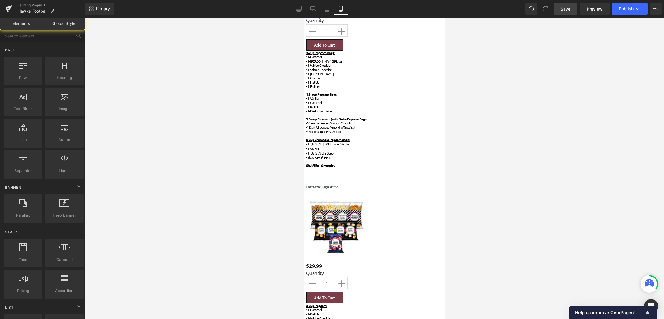
click at [481, 105] on div at bounding box center [374, 169] width 579 height 302
drag, startPoint x: 479, startPoint y: 119, endPoint x: 112, endPoint y: 107, distance: 366.9
click at [479, 119] on div at bounding box center [374, 169] width 579 height 302
click at [304, 18] on icon at bounding box center [304, 18] width 0 height 0
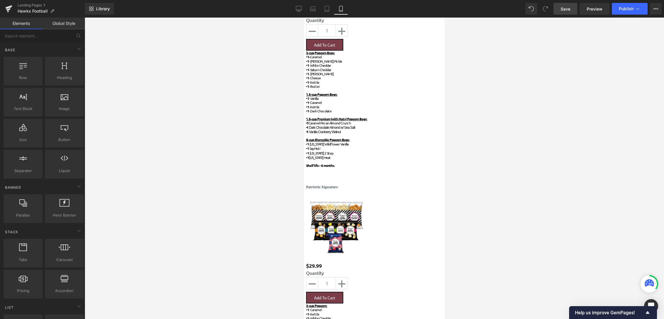
click at [304, 18] on link at bounding box center [304, 18] width 0 height 0
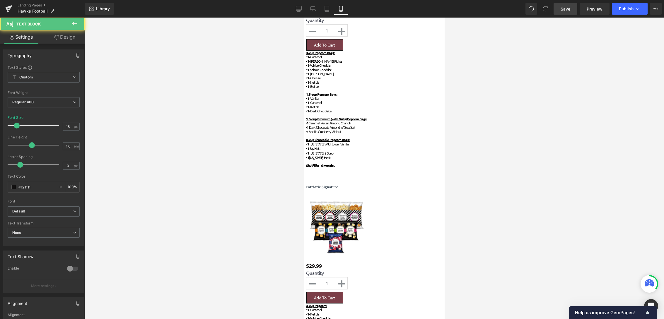
drag, startPoint x: 400, startPoint y: 134, endPoint x: 353, endPoint y: 134, distance: 47.5
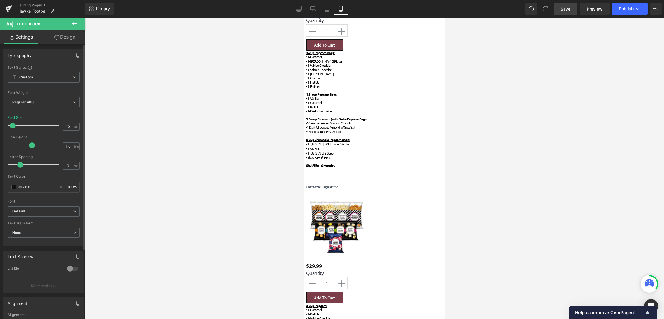
type input "9"
drag, startPoint x: 16, startPoint y: 124, endPoint x: 12, endPoint y: 124, distance: 4.4
click at [12, 124] on span at bounding box center [12, 126] width 6 height 6
click at [304, 18] on span "Heading" at bounding box center [304, 18] width 0 height 0
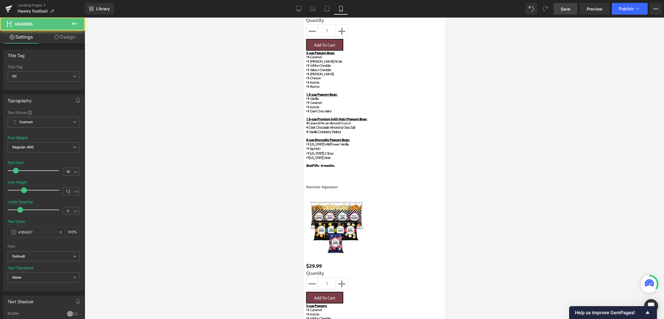
click at [488, 142] on div at bounding box center [374, 169] width 579 height 302
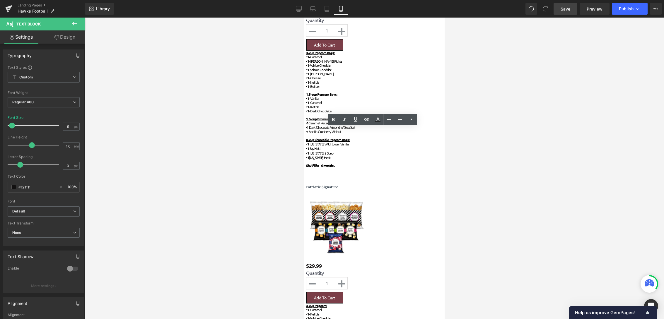
click at [304, 18] on span "Heading" at bounding box center [304, 18] width 0 height 0
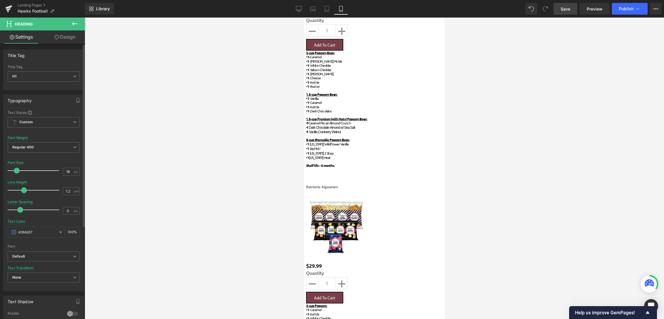
scroll to position [1825, 136]
type input "19"
click at [16, 169] on span at bounding box center [17, 171] width 6 height 6
click at [304, 18] on span "Text Block" at bounding box center [304, 18] width 0 height 0
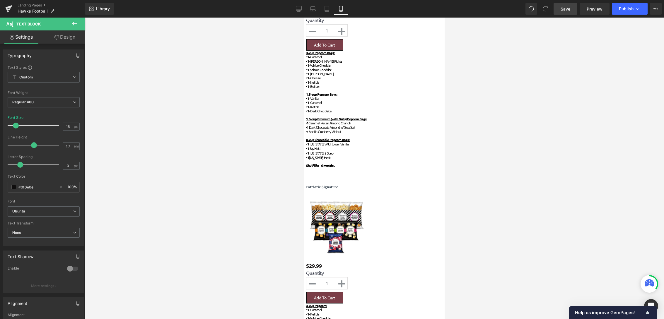
click at [304, 18] on span "Heading" at bounding box center [304, 18] width 0 height 0
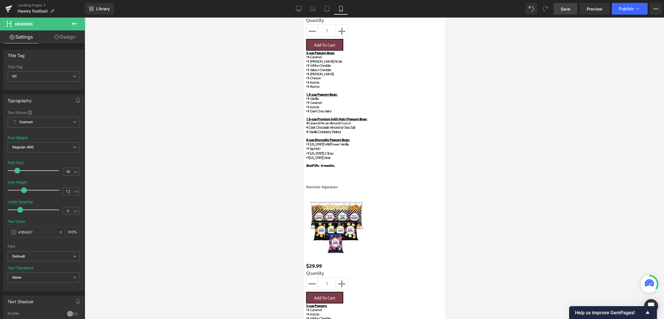
click at [304, 18] on span "Text Block" at bounding box center [304, 18] width 0 height 0
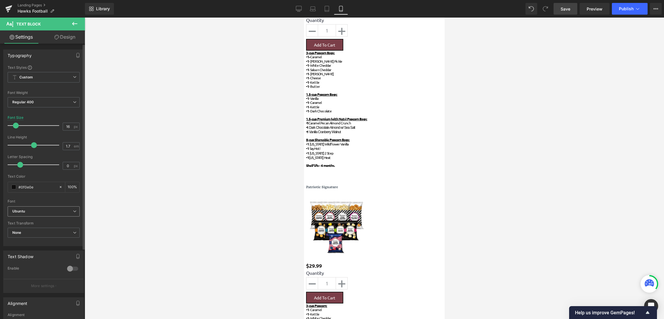
click at [52, 211] on b "Ubuntu" at bounding box center [42, 211] width 61 height 5
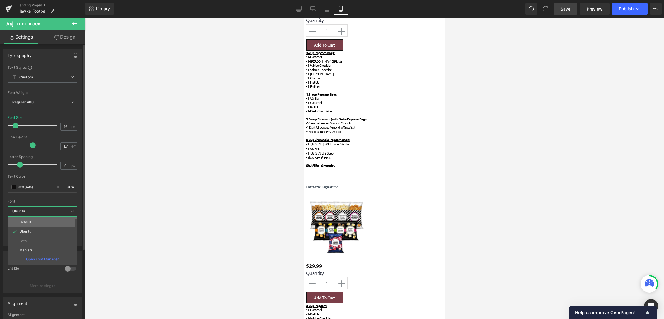
click at [48, 221] on li "Default" at bounding box center [44, 222] width 72 height 9
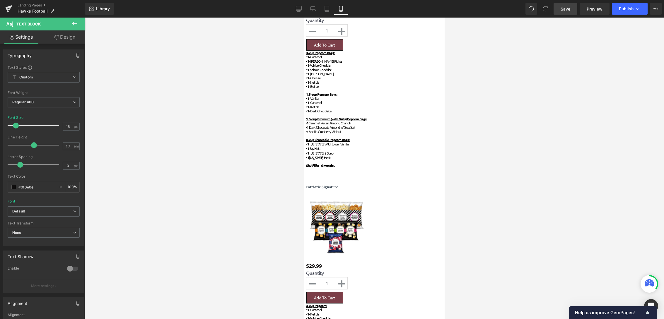
click at [304, 18] on span "Text Block" at bounding box center [304, 18] width 0 height 0
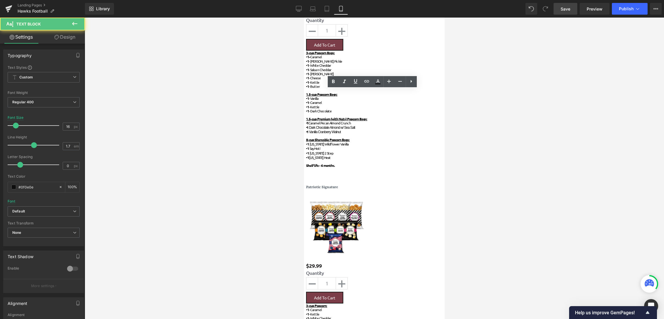
click at [334, 83] on icon at bounding box center [333, 81] width 7 height 7
click at [304, 18] on span "Heading" at bounding box center [304, 18] width 0 height 0
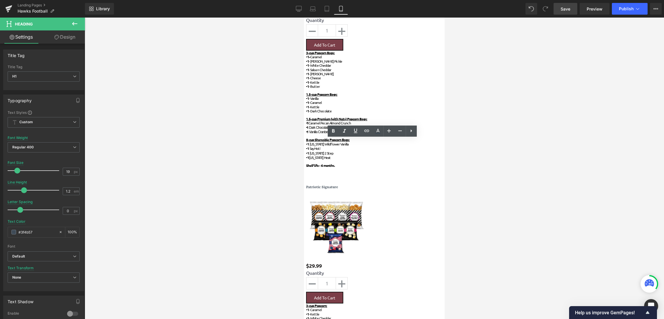
click at [333, 131] on icon at bounding box center [333, 131] width 7 height 7
click at [501, 110] on div at bounding box center [374, 169] width 579 height 302
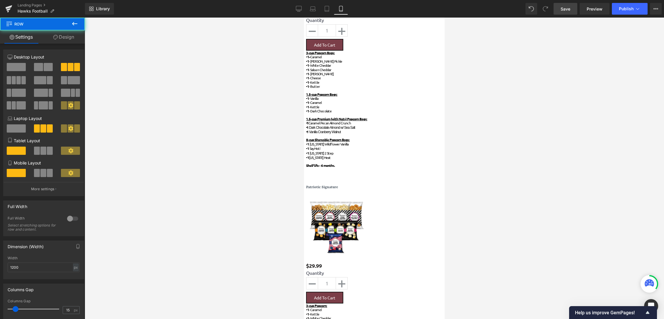
scroll to position [1822, 136]
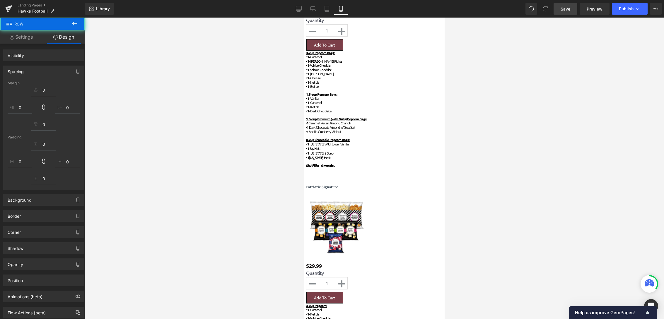
click at [501, 114] on div at bounding box center [374, 169] width 579 height 302
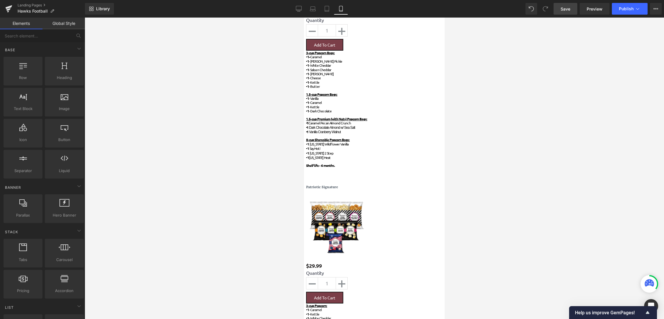
click at [501, 13] on link "Save" at bounding box center [566, 9] width 24 height 12
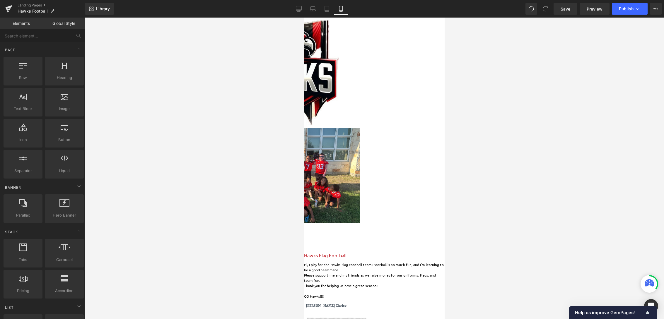
scroll to position [0, 0]
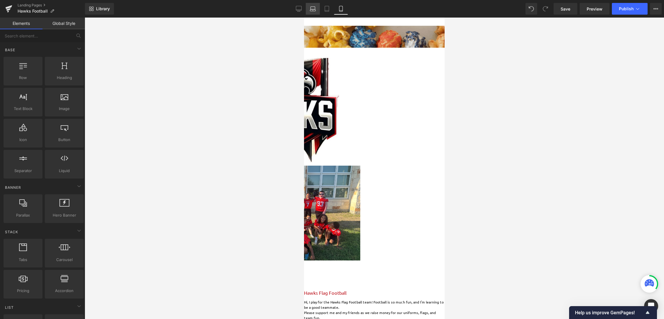
click at [313, 11] on icon at bounding box center [313, 10] width 6 height 2
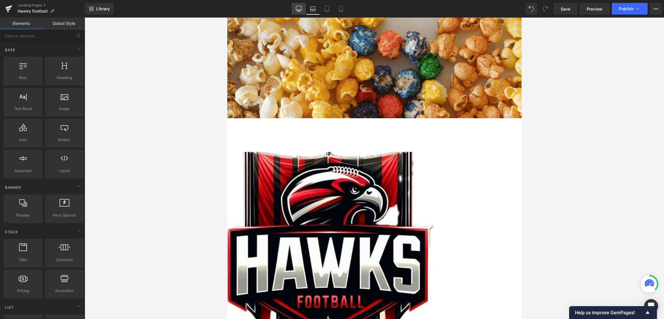
click at [297, 8] on icon at bounding box center [299, 9] width 6 height 6
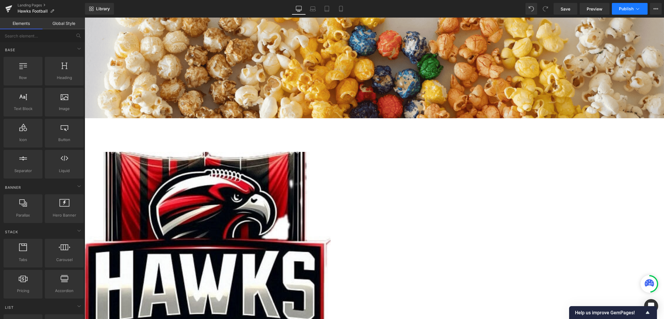
scroll to position [1639, 575]
click at [501, 9] on span "Publish" at bounding box center [626, 8] width 15 height 5
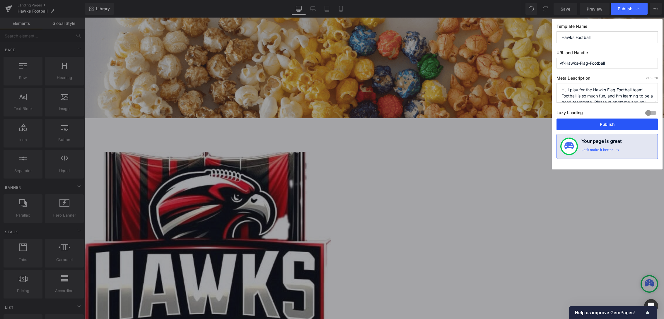
drag, startPoint x: 613, startPoint y: 124, endPoint x: 14, endPoint y: 107, distance: 598.5
click at [501, 124] on button "Publish" at bounding box center [606, 125] width 101 height 12
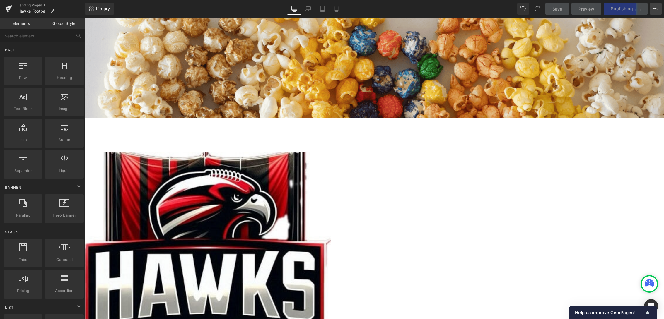
click at [501, 10] on icon at bounding box center [655, 8] width 5 height 5
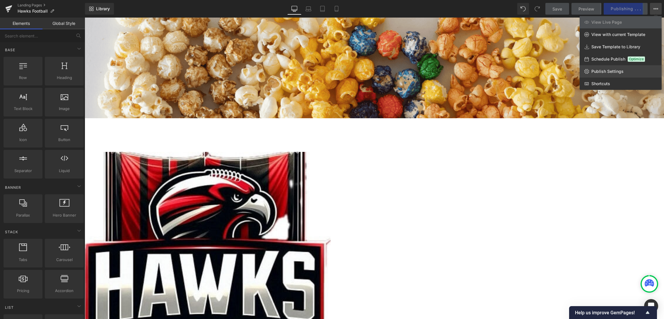
click at [501, 71] on link "Publish Settings" at bounding box center [621, 71] width 82 height 12
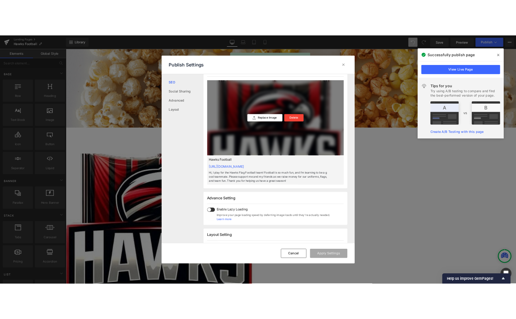
scroll to position [0, 0]
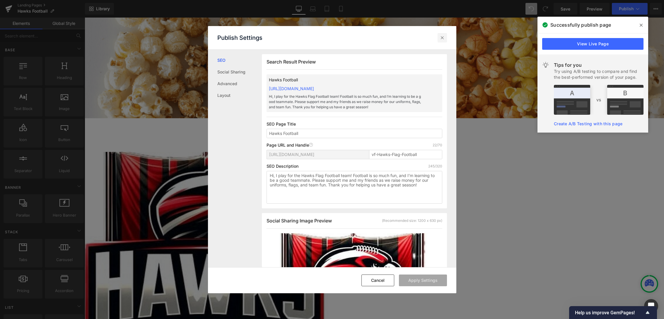
click at [444, 39] on icon at bounding box center [442, 38] width 6 height 6
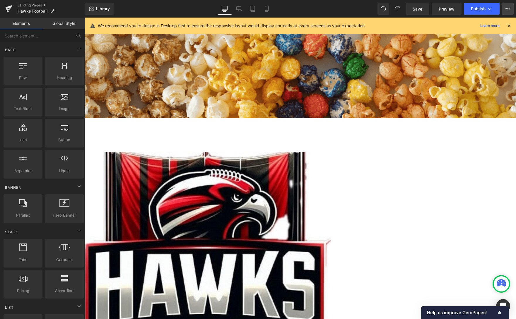
scroll to position [1491, 427]
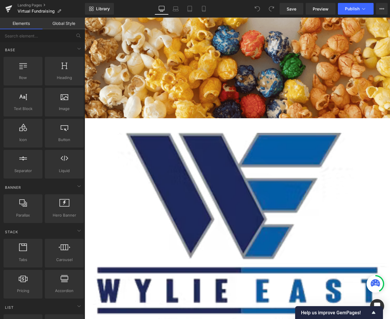
scroll to position [2416, 301]
